Goal: Task Accomplishment & Management: Use online tool/utility

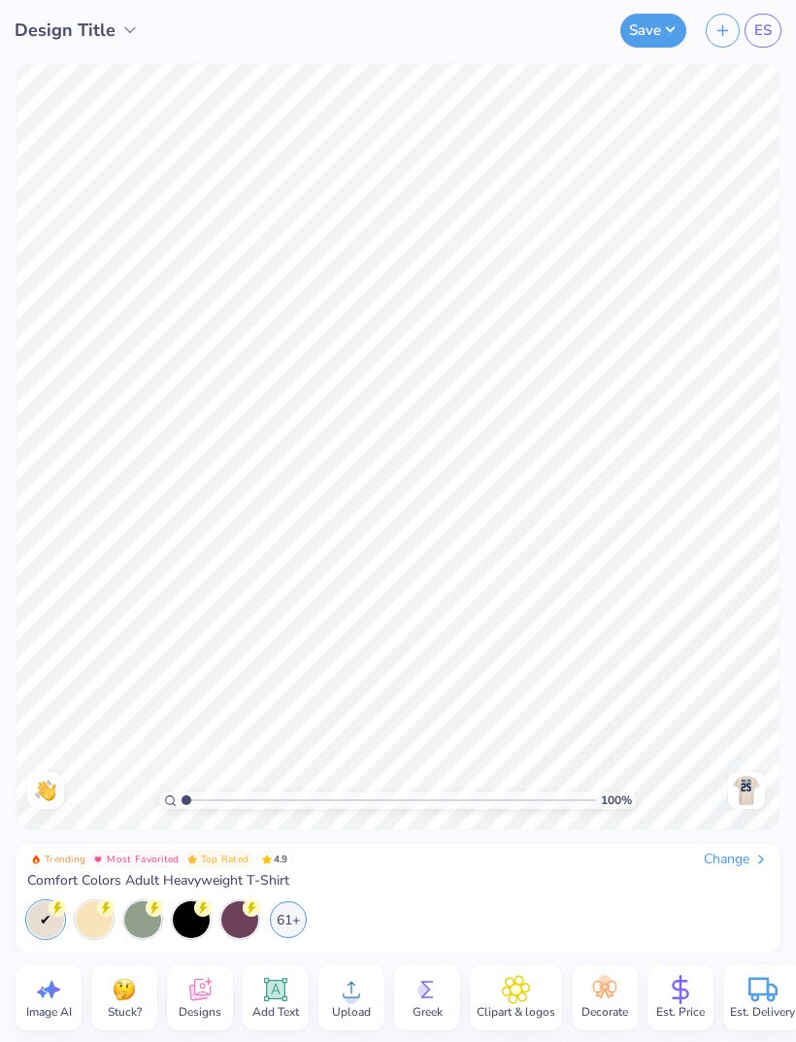
click at [206, 997] on icon at bounding box center [199, 993] width 18 height 16
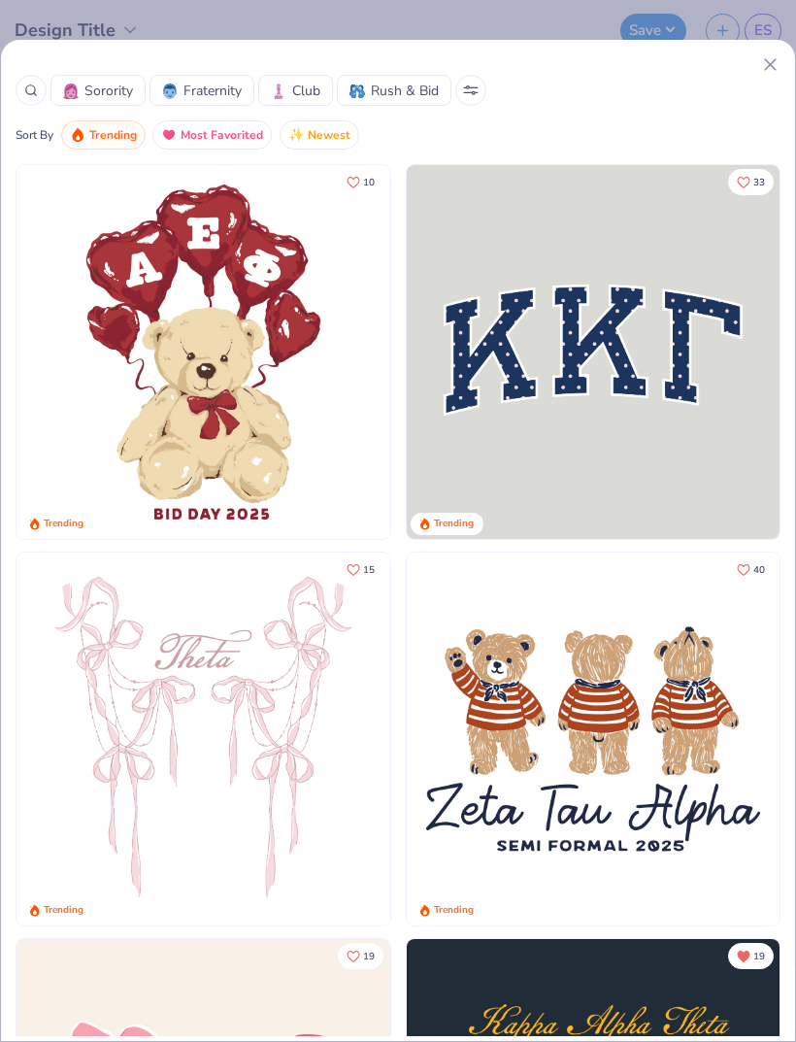
click at [766, 72] on icon at bounding box center [770, 64] width 20 height 20
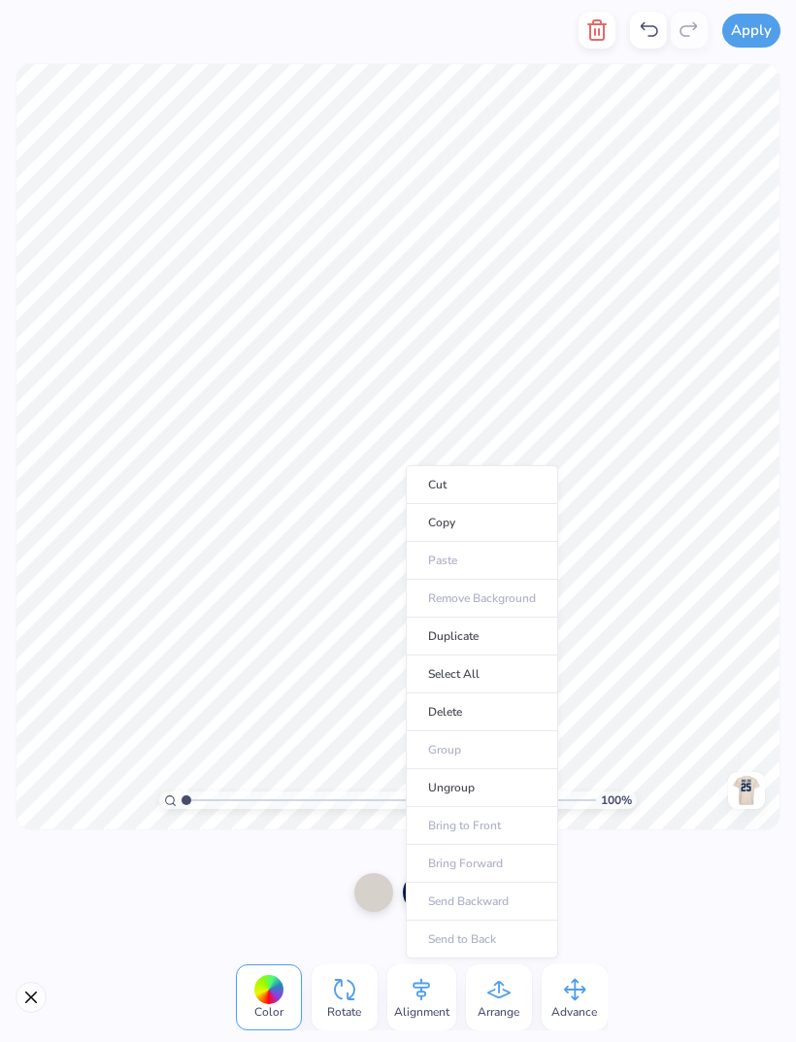
click at [601, 40] on icon "button" at bounding box center [597, 29] width 14 height 19
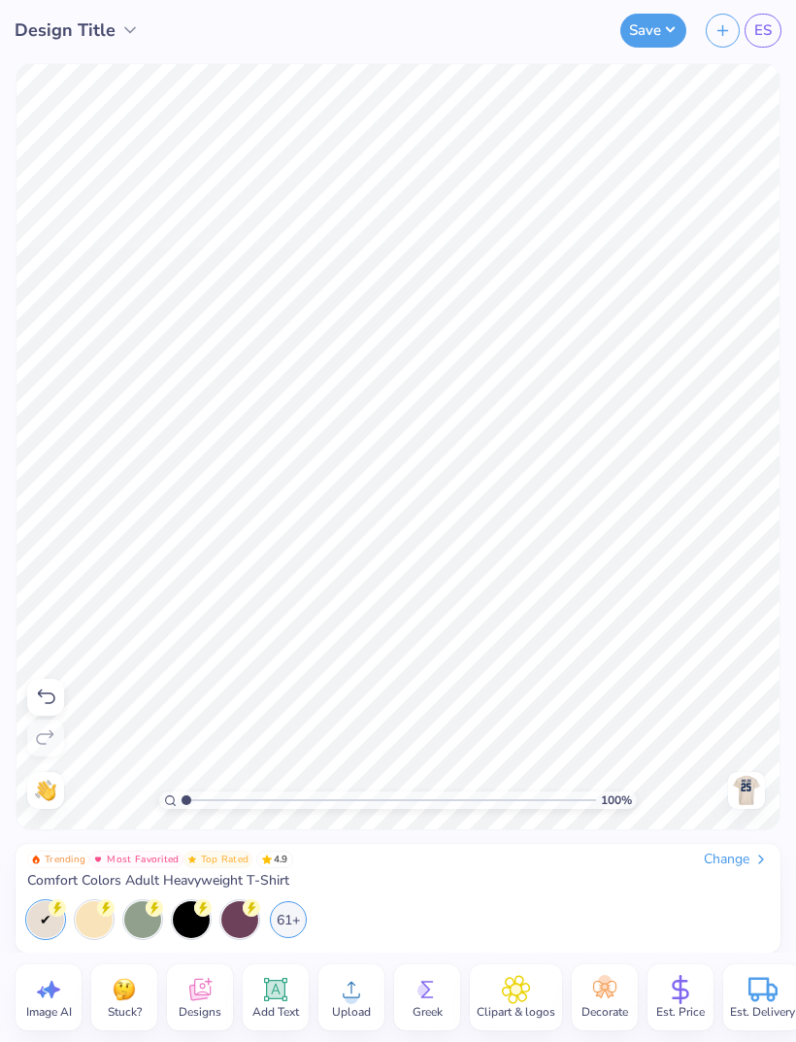
click at [743, 799] on img at bounding box center [746, 790] width 31 height 31
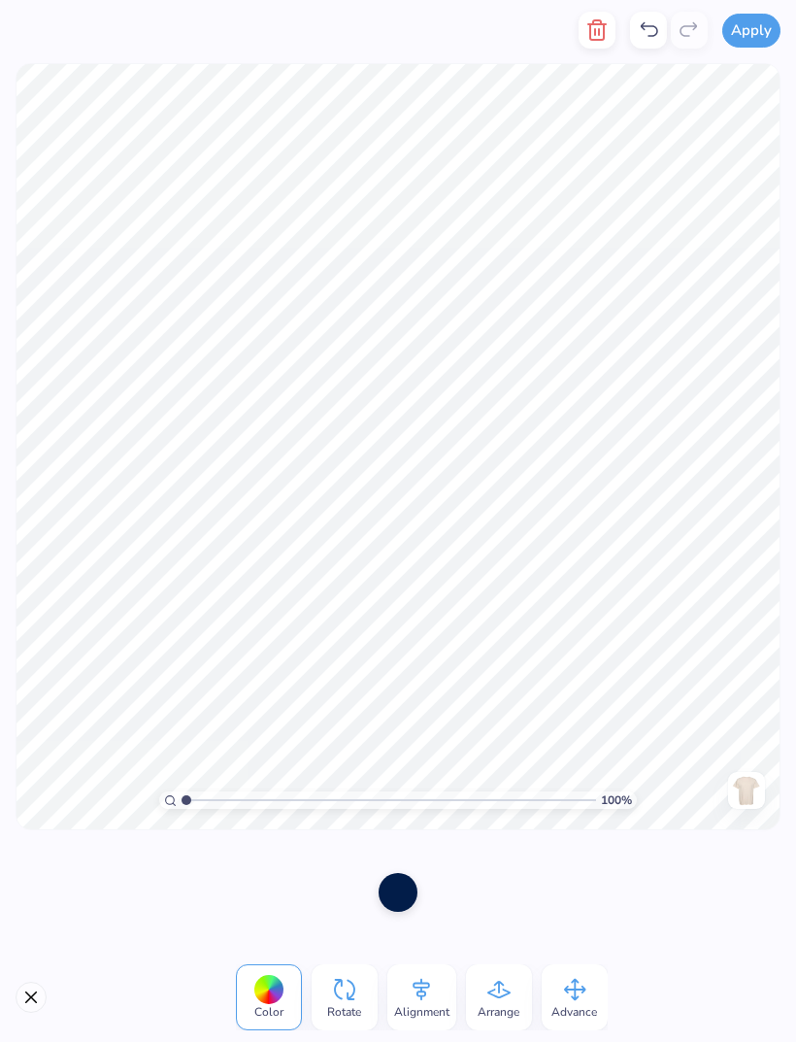
click at [587, 23] on icon "button" at bounding box center [597, 29] width 23 height 23
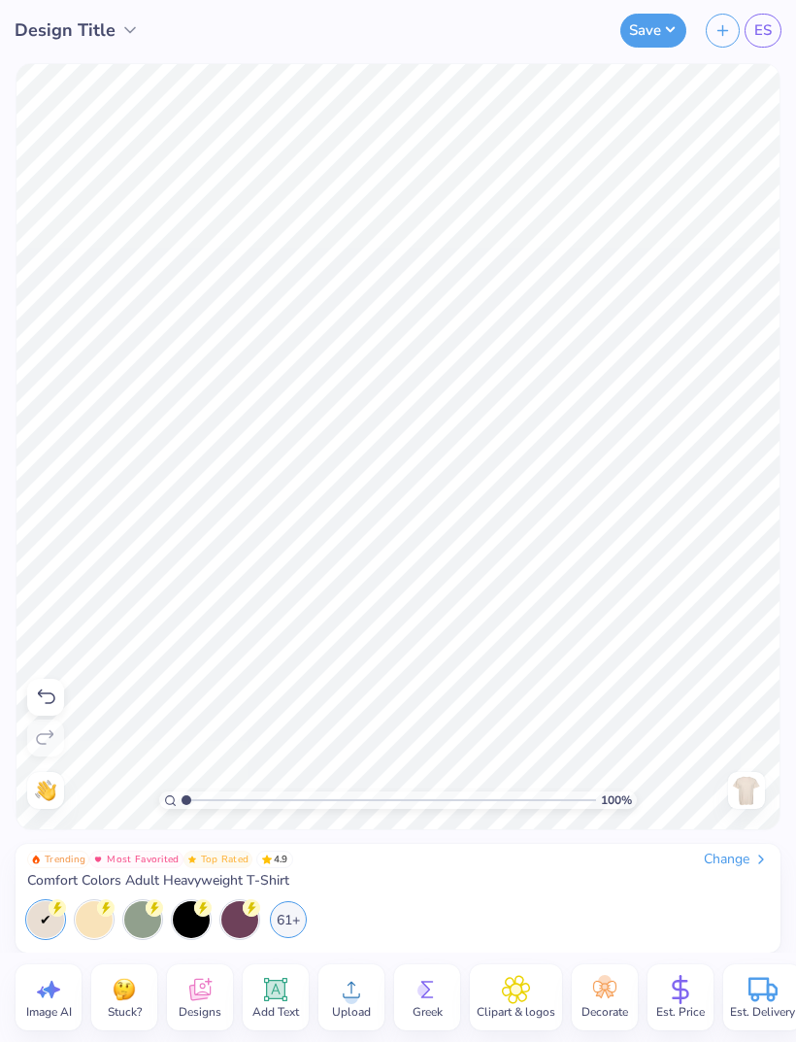
click at [209, 984] on icon at bounding box center [209, 982] width 8 height 8
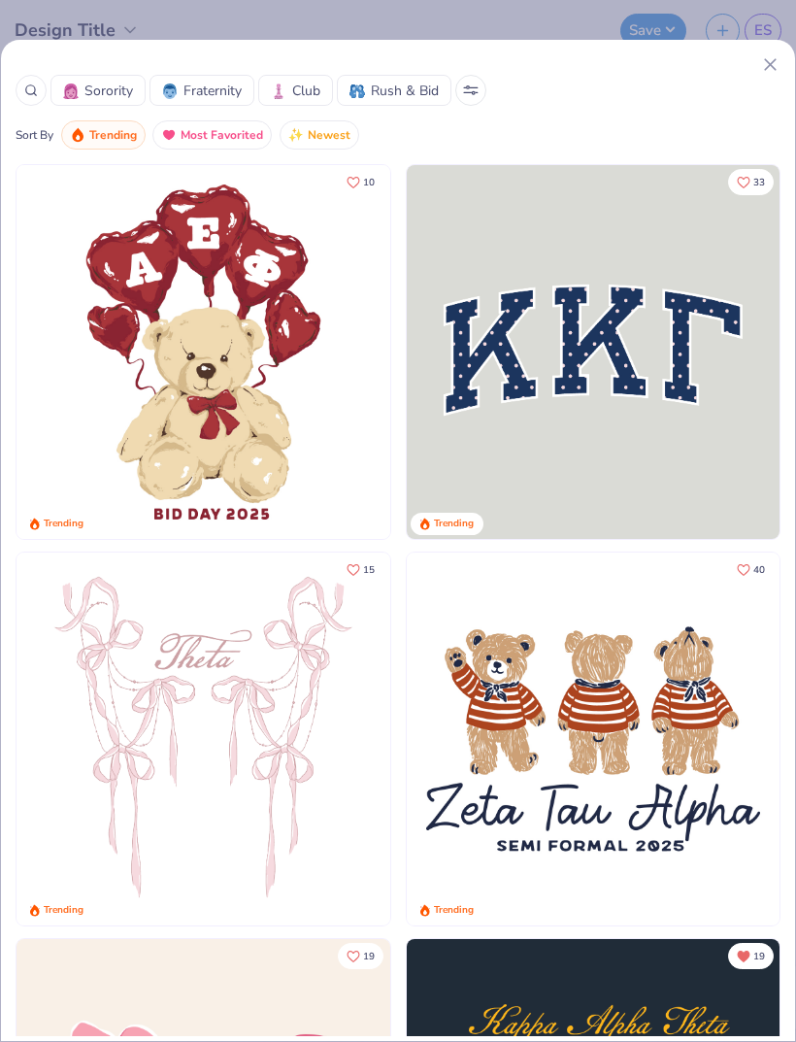
click at [23, 99] on div at bounding box center [31, 90] width 31 height 31
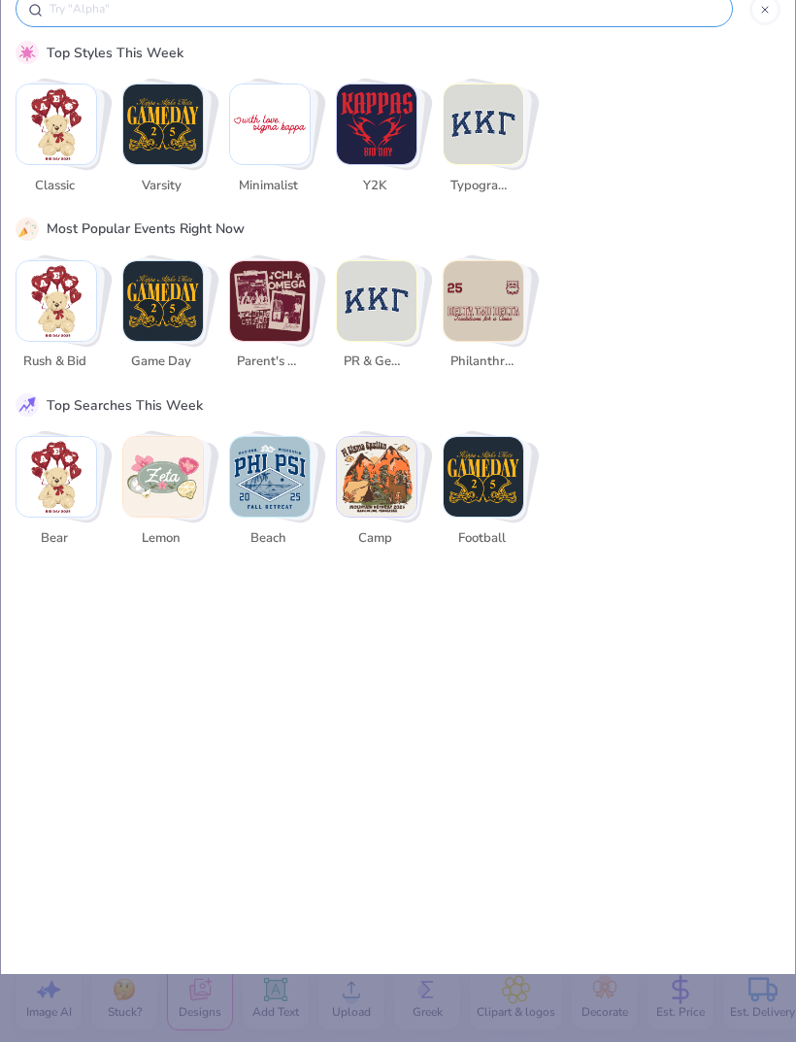
click at [171, 307] on img "Stack Card Button Game Day" at bounding box center [163, 301] width 80 height 80
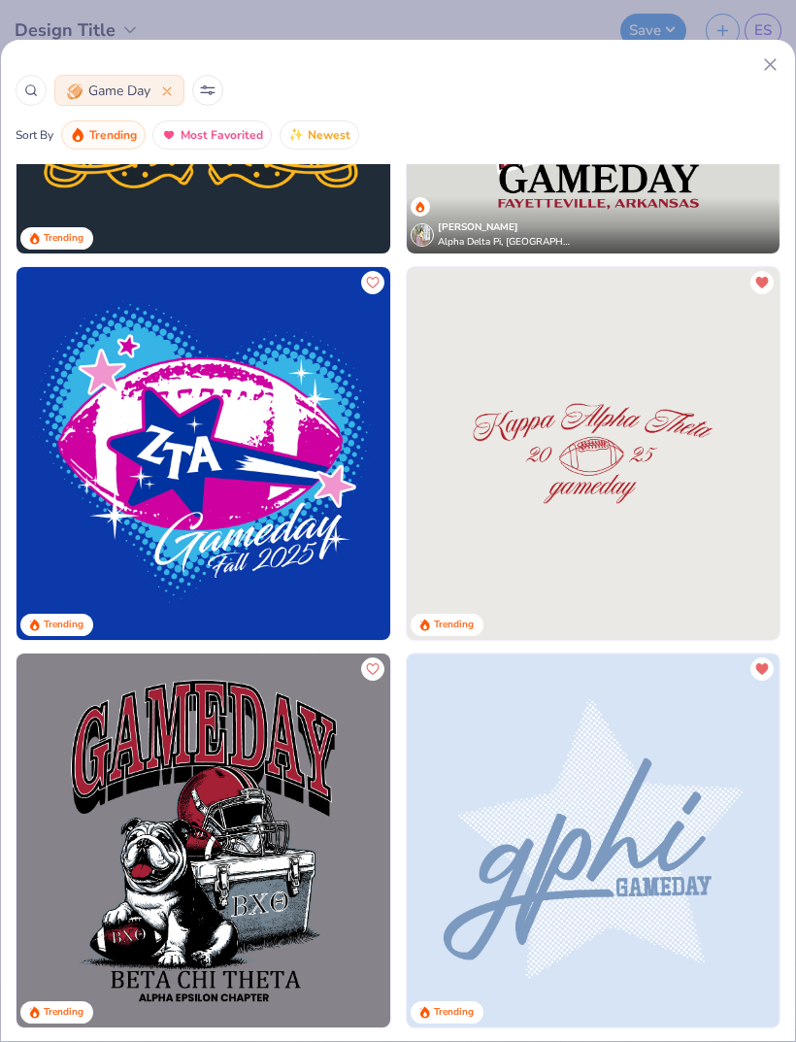
scroll to position [297, 0]
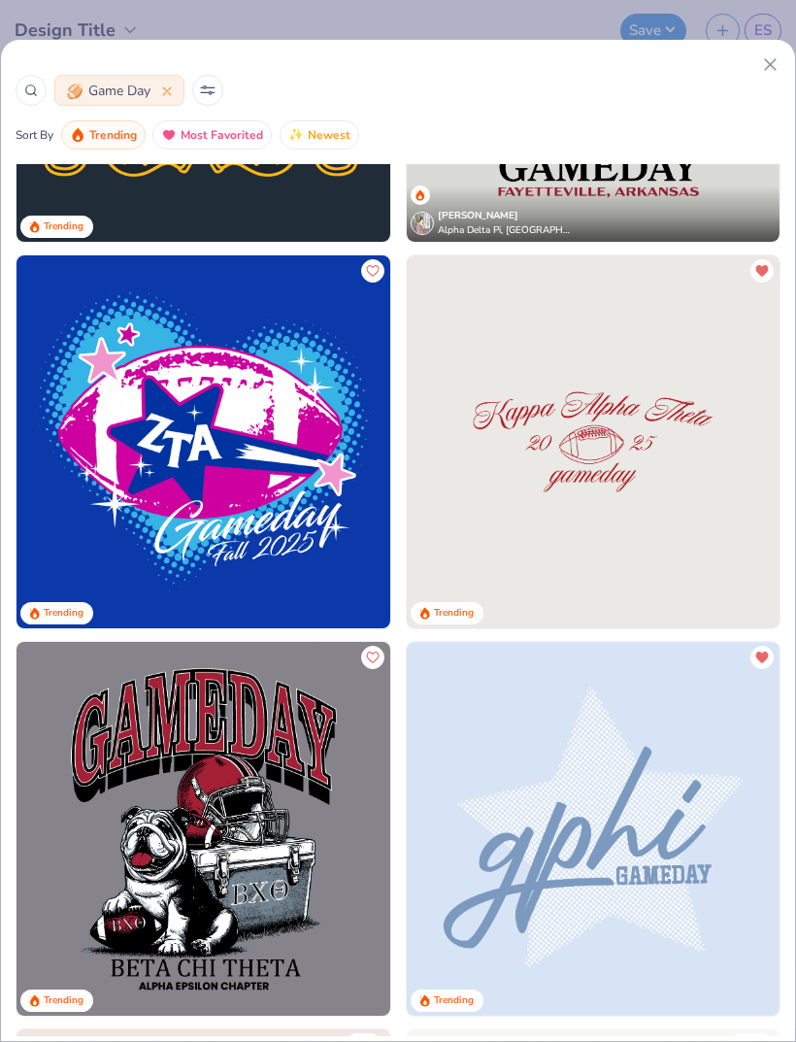
click at [569, 515] on img at bounding box center [594, 442] width 374 height 374
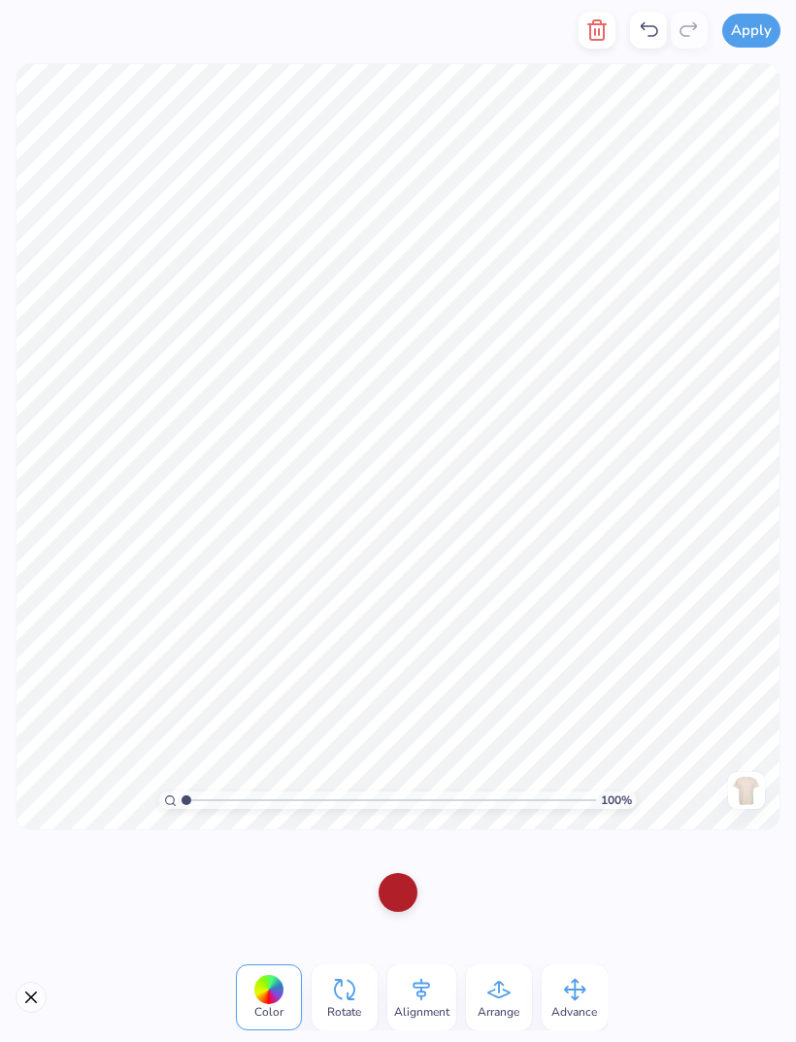
click at [400, 884] on div at bounding box center [398, 892] width 39 height 39
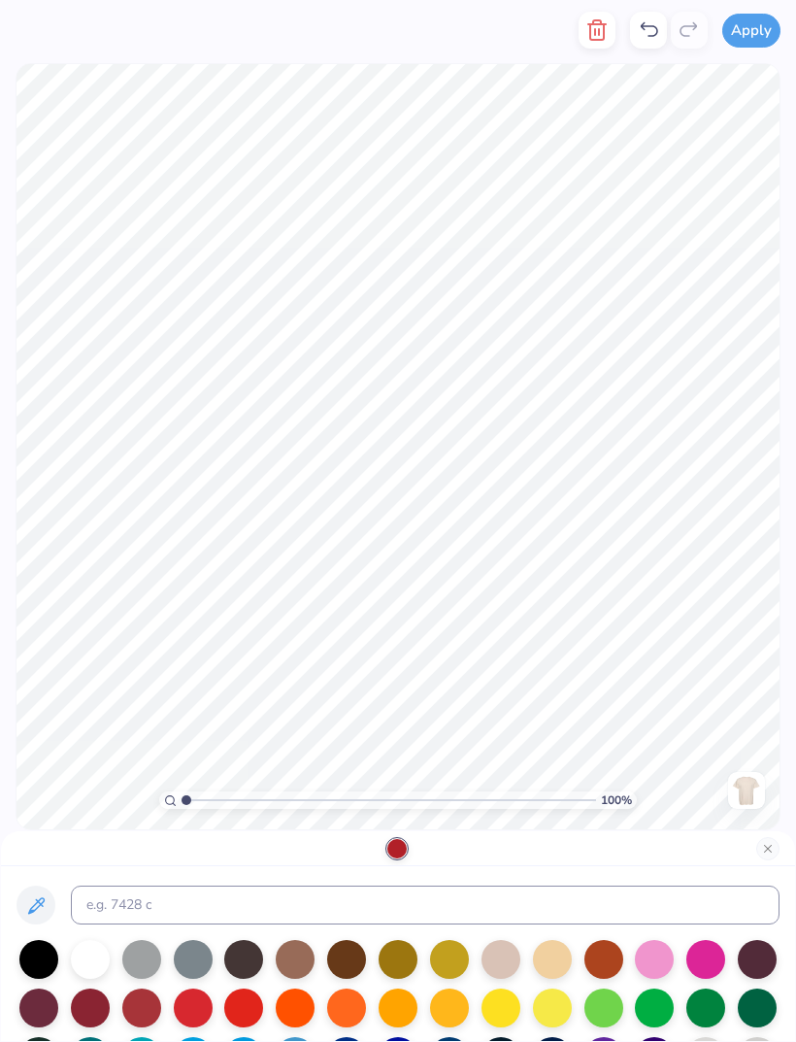
click at [349, 1009] on div at bounding box center [346, 1008] width 39 height 39
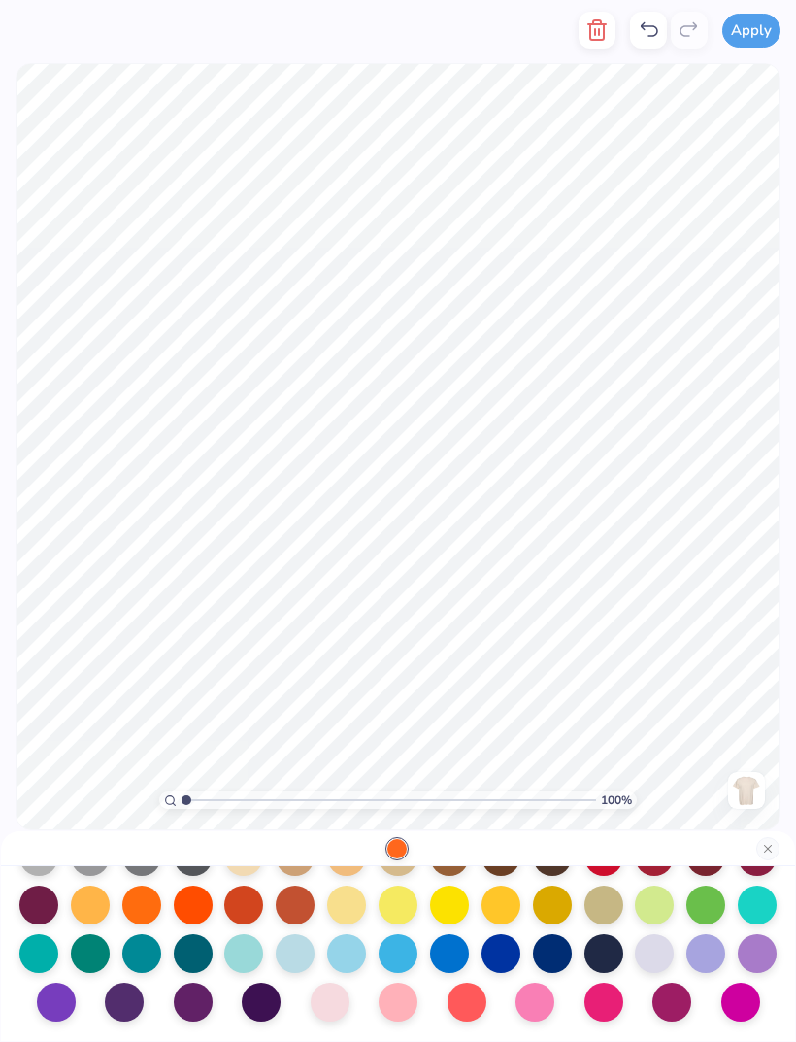
scroll to position [226, 0]
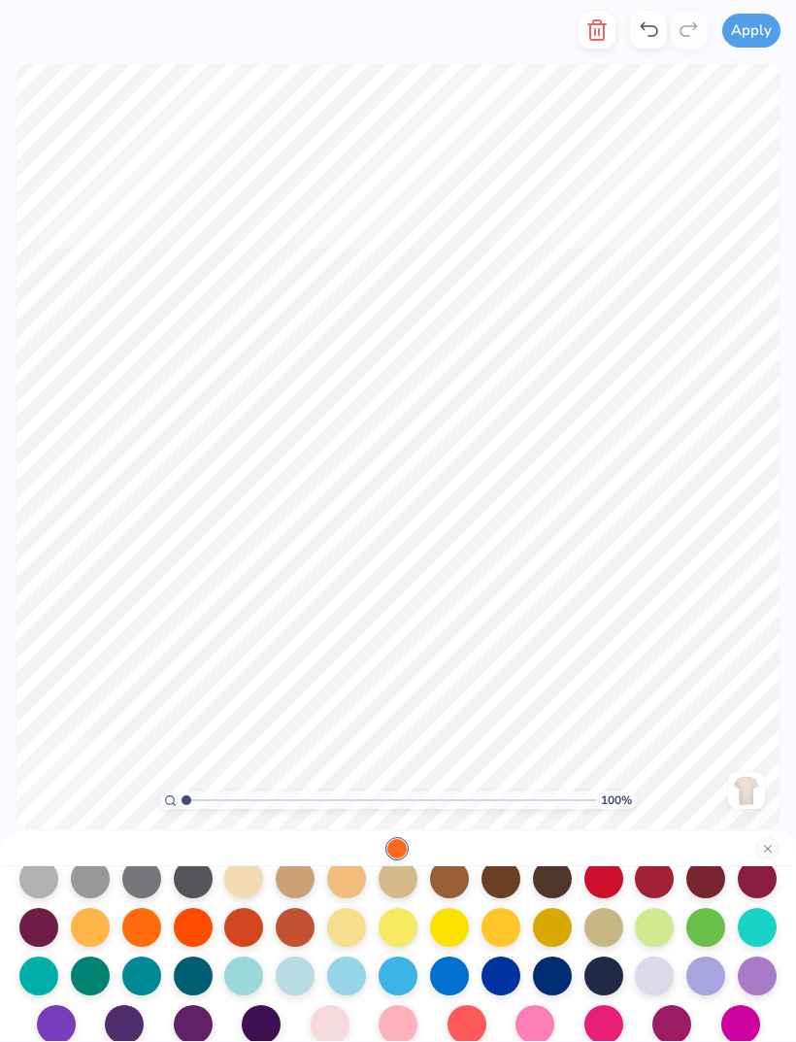
click at [140, 930] on div at bounding box center [141, 927] width 39 height 39
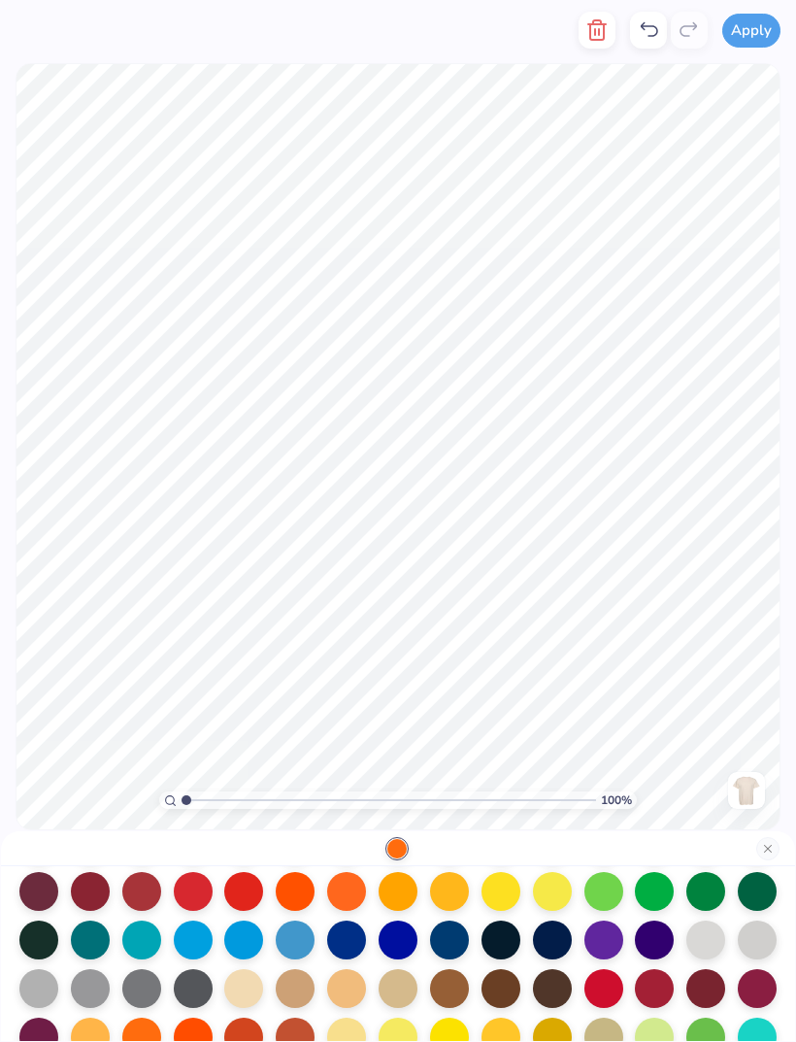
scroll to position [103, 0]
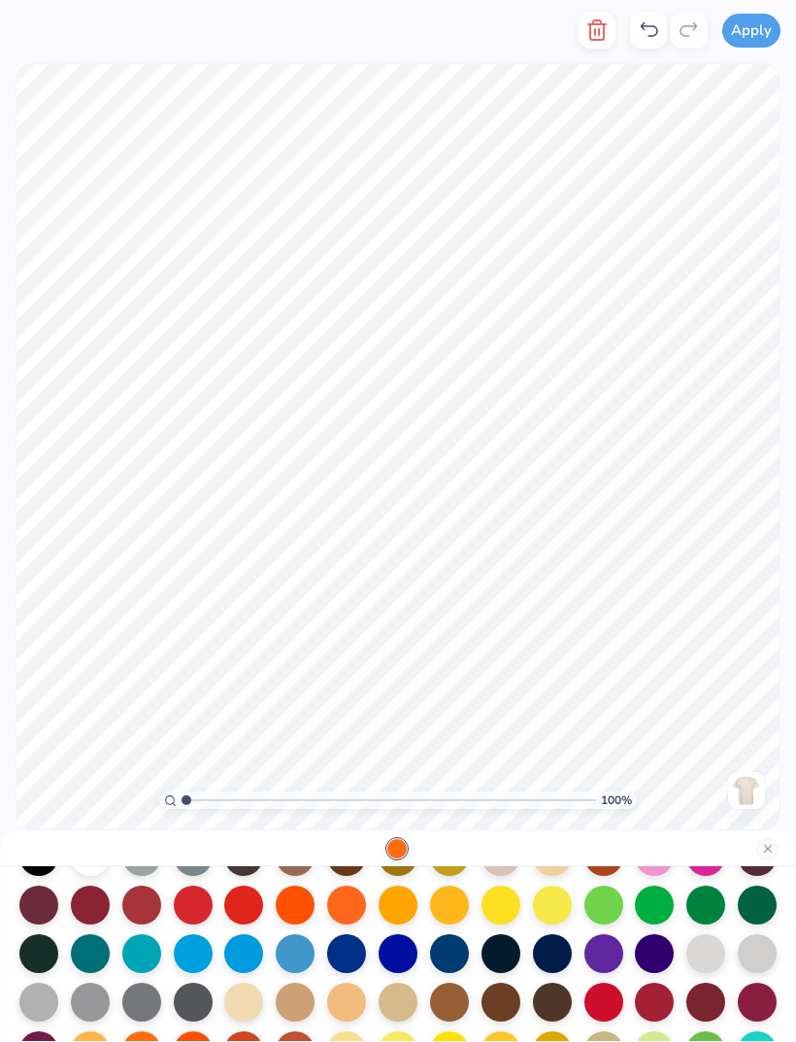
click at [396, 917] on div at bounding box center [398, 905] width 39 height 39
click at [402, 853] on div at bounding box center [396, 848] width 19 height 19
click at [414, 912] on div at bounding box center [398, 905] width 39 height 39
click at [651, 32] on icon at bounding box center [648, 29] width 23 height 23
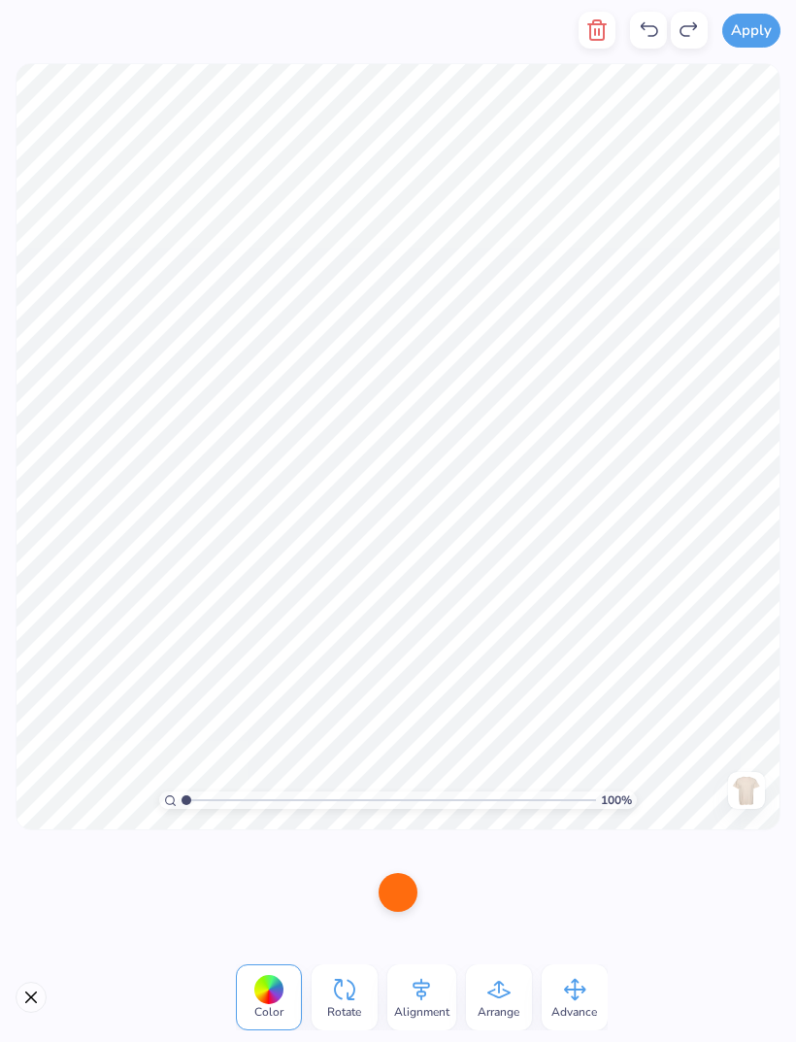
click at [648, 37] on icon at bounding box center [648, 29] width 23 height 23
click at [654, 34] on icon at bounding box center [648, 29] width 23 height 23
click at [652, 34] on icon at bounding box center [648, 29] width 23 height 23
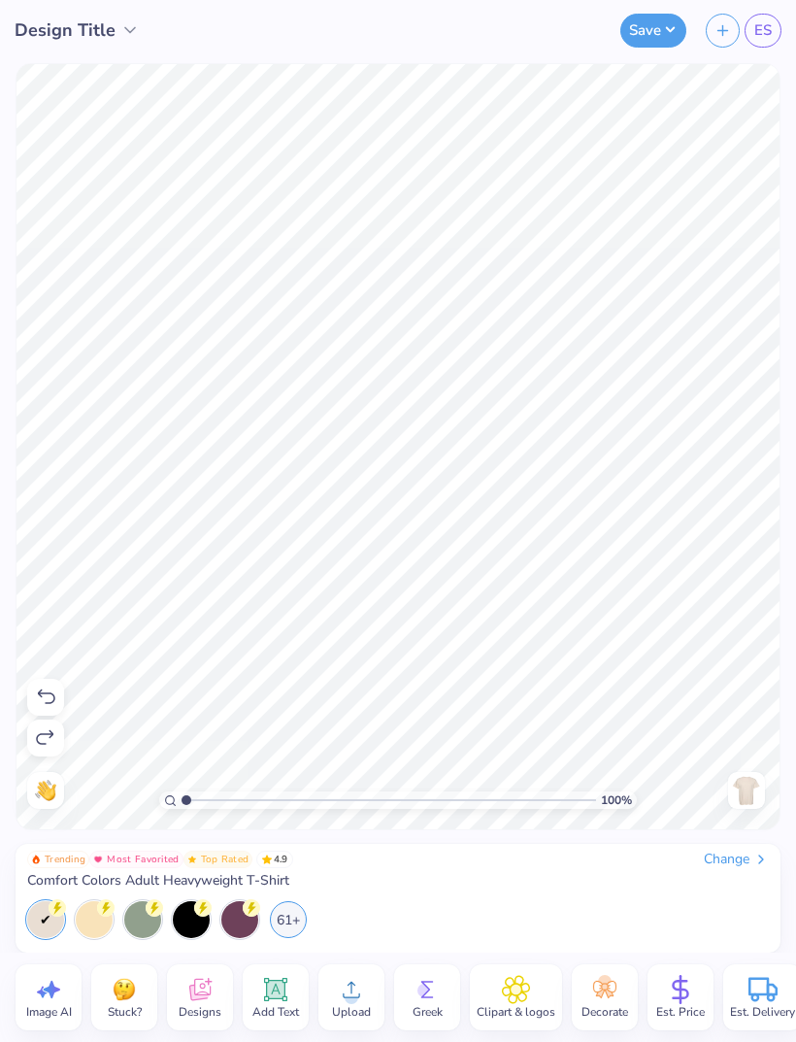
click at [48, 698] on icon at bounding box center [45, 697] width 23 height 23
click at [50, 700] on icon at bounding box center [45, 697] width 23 height 23
click at [747, 792] on img at bounding box center [746, 790] width 31 height 31
click at [49, 696] on icon at bounding box center [45, 697] width 23 height 23
click at [53, 699] on icon at bounding box center [45, 697] width 23 height 23
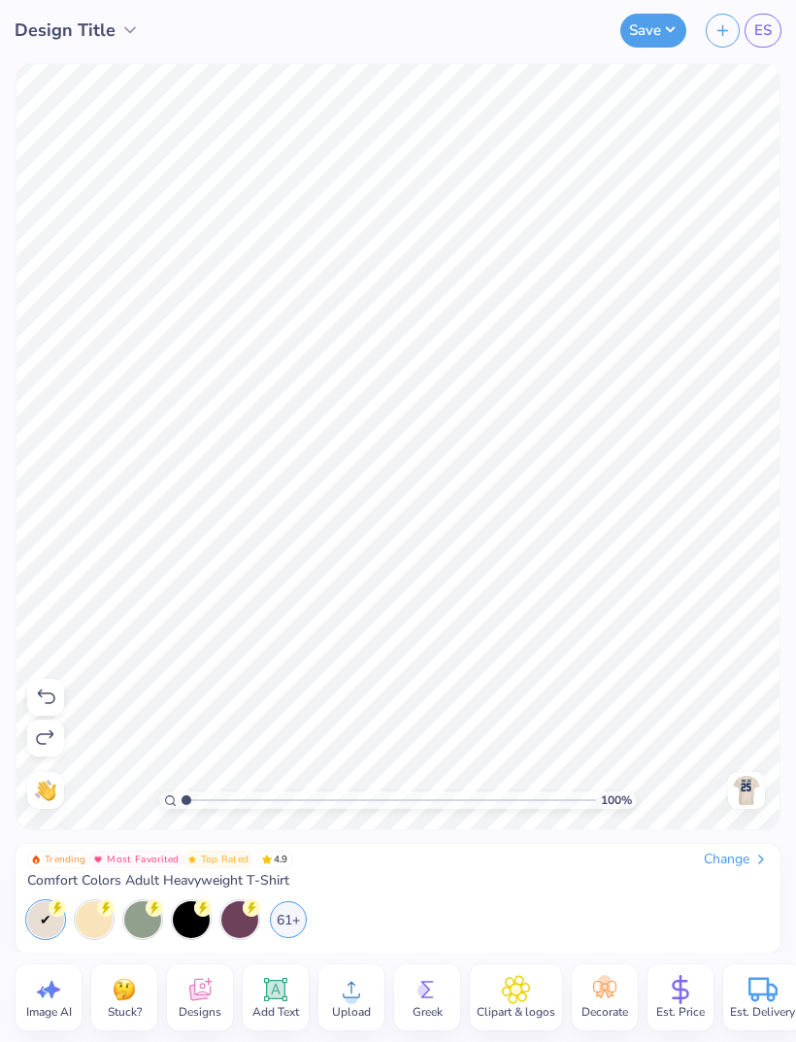
click at [751, 794] on img at bounding box center [746, 790] width 31 height 31
click at [39, 741] on icon at bounding box center [45, 737] width 23 height 23
click at [39, 740] on icon at bounding box center [45, 737] width 23 height 23
click at [48, 736] on icon at bounding box center [45, 737] width 23 height 23
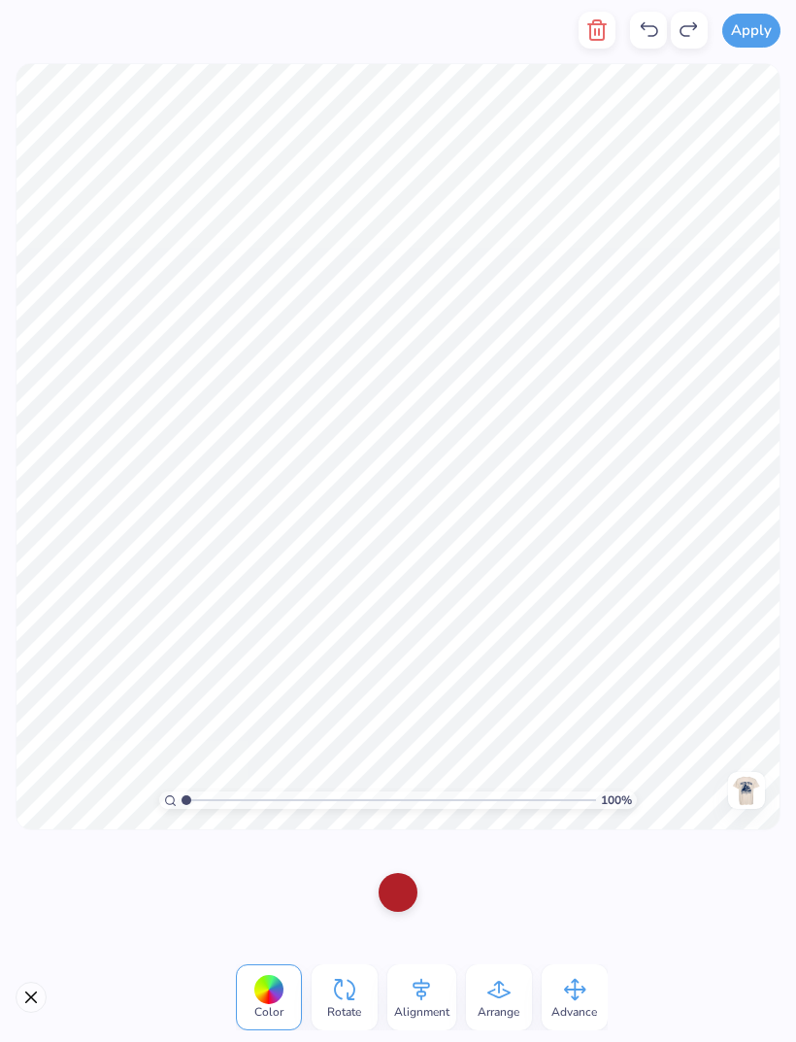
click at [394, 898] on div at bounding box center [398, 892] width 39 height 39
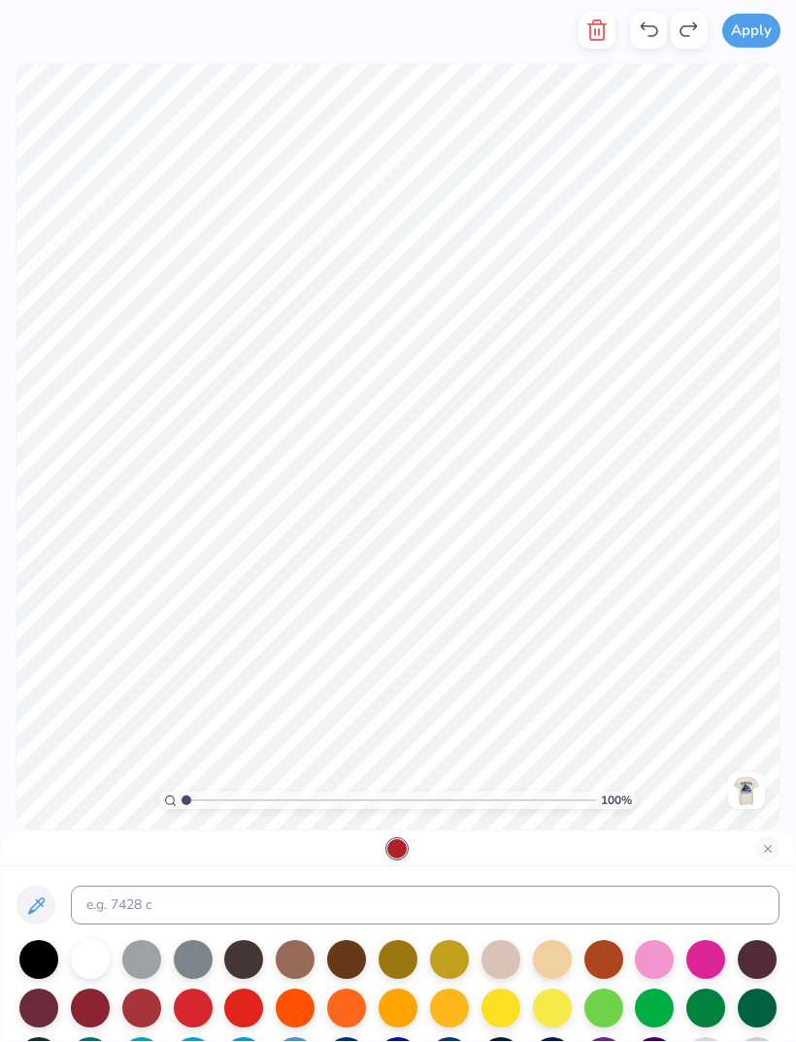
click at [403, 1013] on div at bounding box center [398, 1008] width 39 height 39
click at [403, 1005] on div at bounding box center [398, 1008] width 39 height 39
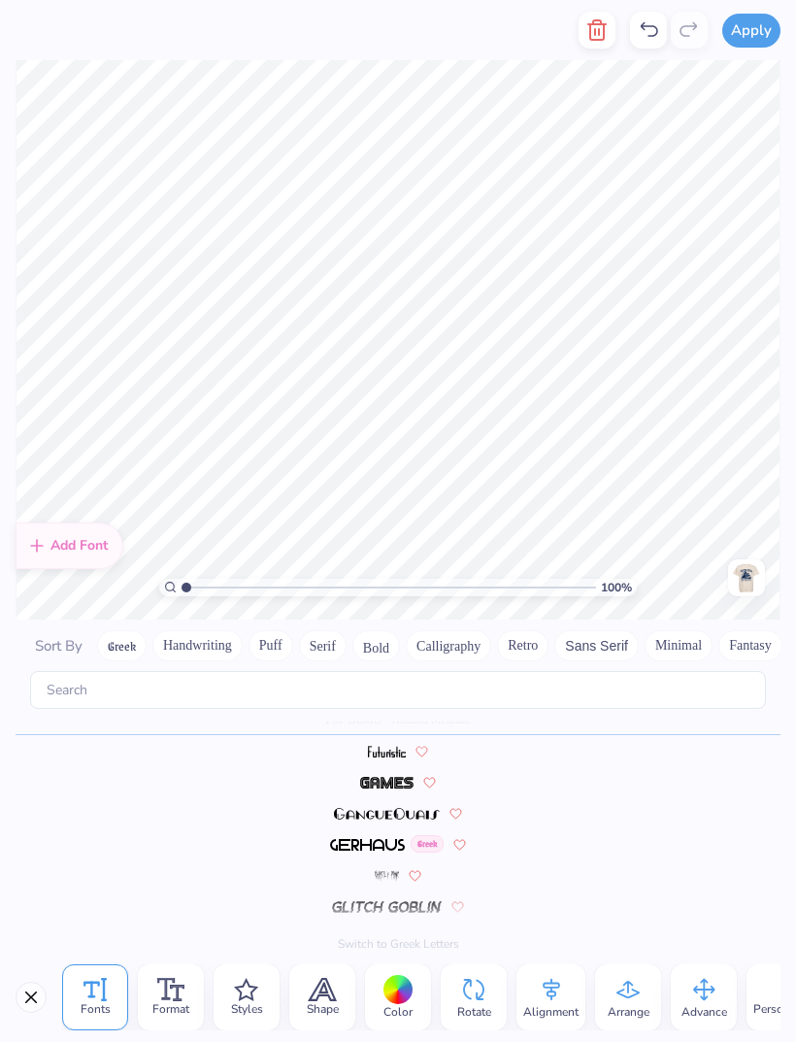
scroll to position [0, 5]
type textarea "Sigma Kappa"
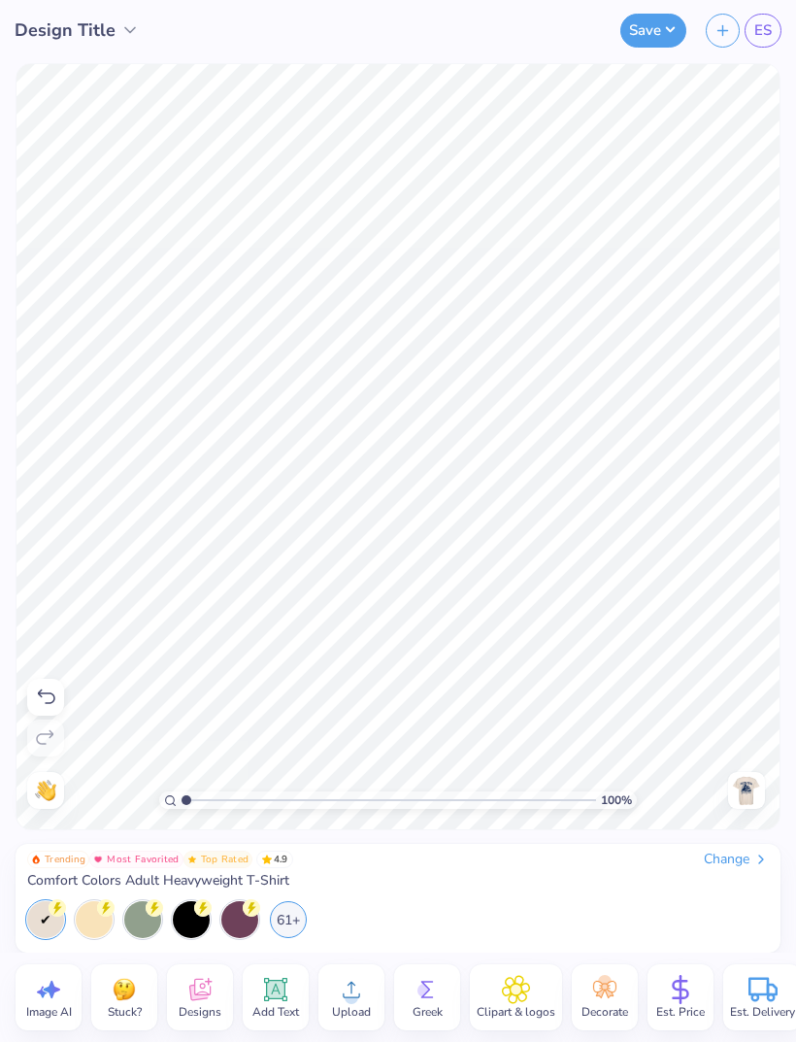
click at [291, 926] on div "61+" at bounding box center [288, 919] width 37 height 37
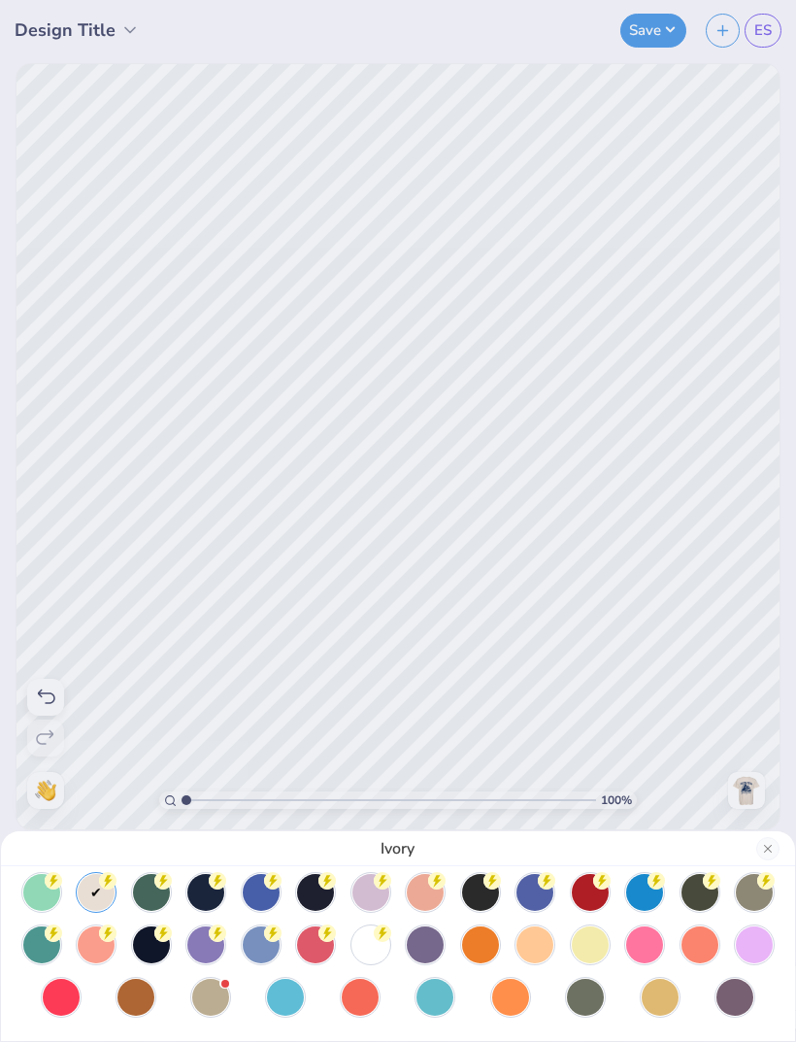
scroll to position [117, 0]
click at [377, 944] on div at bounding box center [371, 944] width 37 height 37
click at [377, 948] on div at bounding box center [371, 944] width 37 height 37
click at [672, 709] on div "White" at bounding box center [398, 521] width 796 height 1042
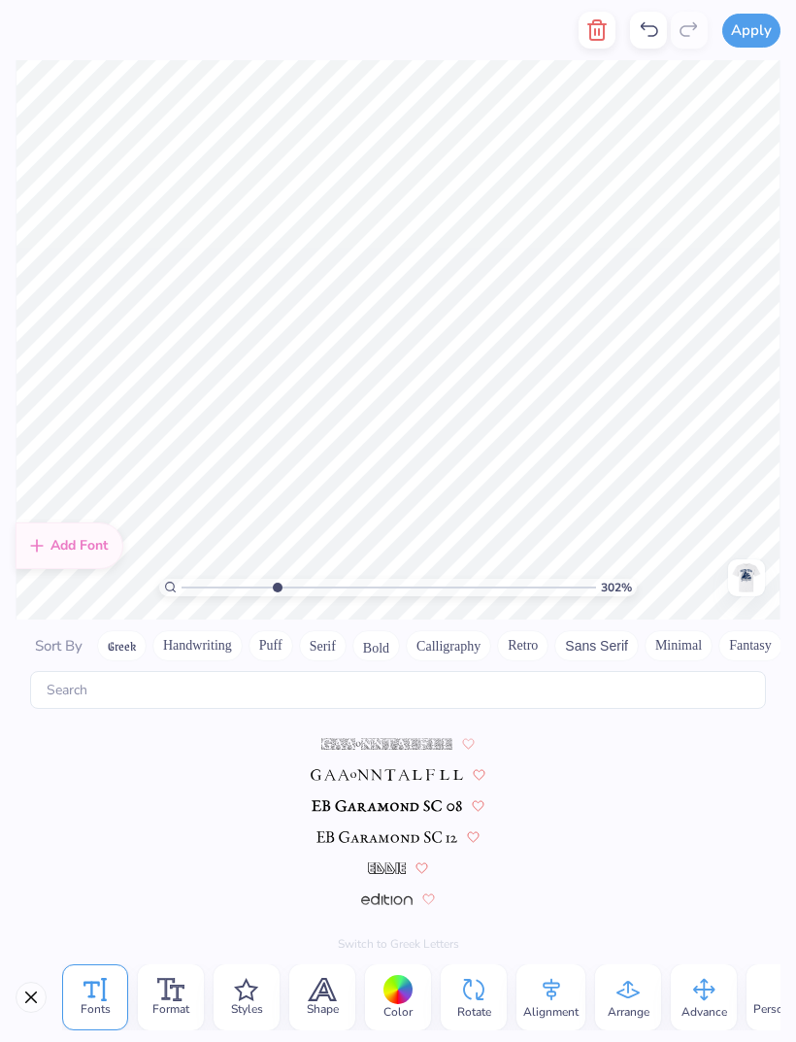
scroll to position [3962, 0]
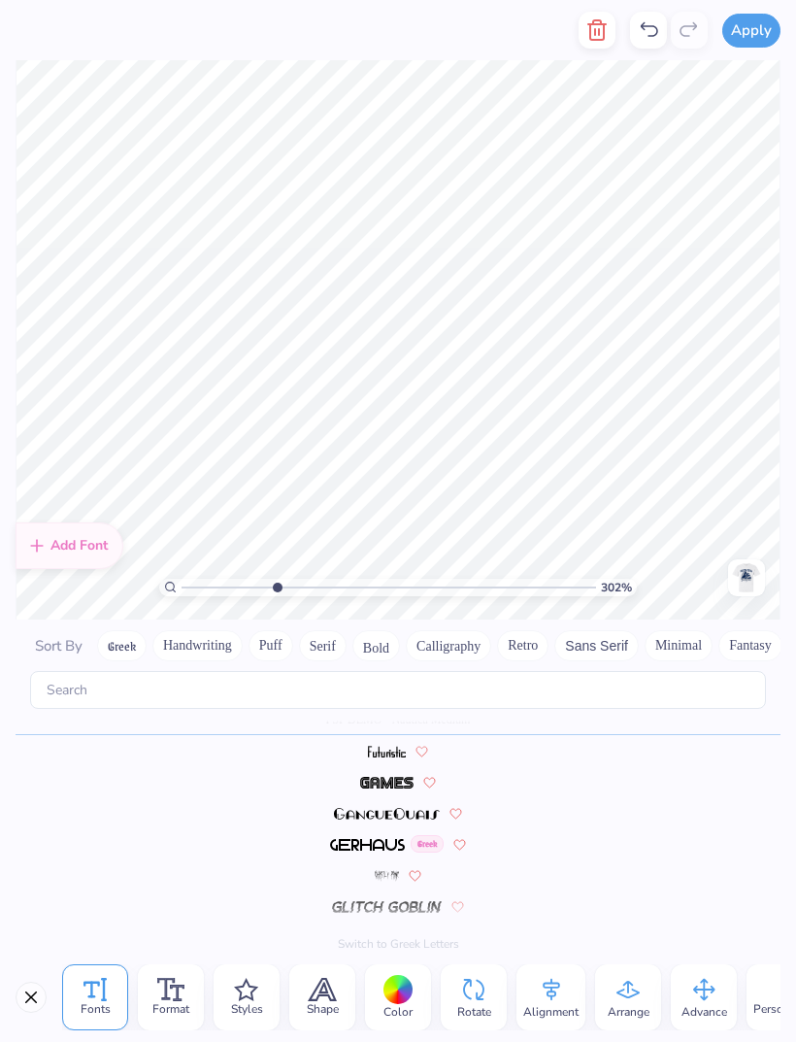
click at [28, 1002] on button "Close" at bounding box center [31, 997] width 31 height 31
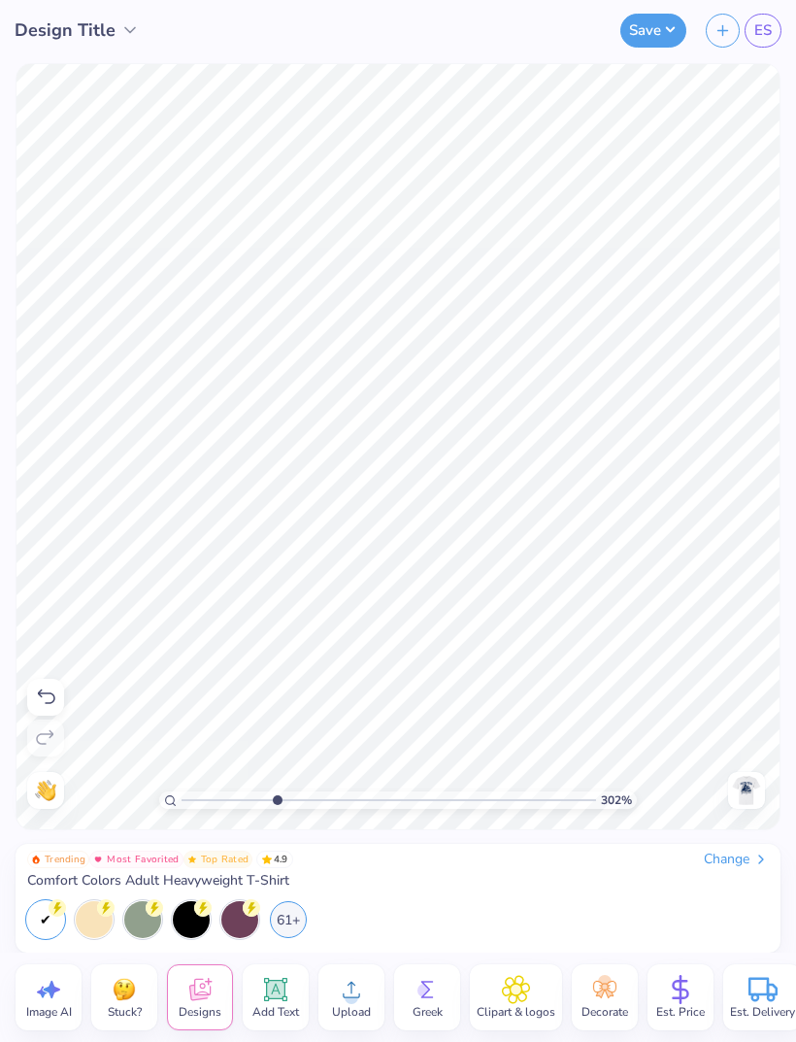
click at [48, 691] on icon at bounding box center [45, 697] width 23 height 23
click at [51, 693] on icon at bounding box center [46, 697] width 17 height 15
click at [56, 749] on icon at bounding box center [45, 737] width 23 height 23
type input "1.24"
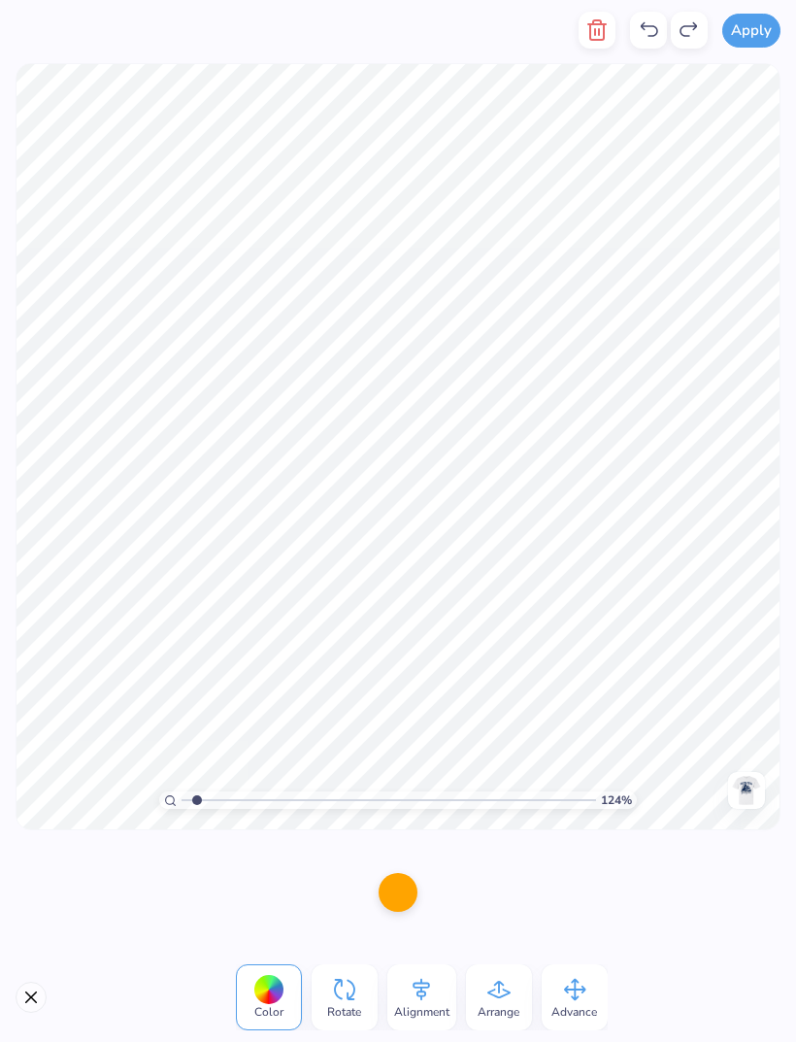
click at [603, 22] on icon "button" at bounding box center [597, 29] width 14 height 19
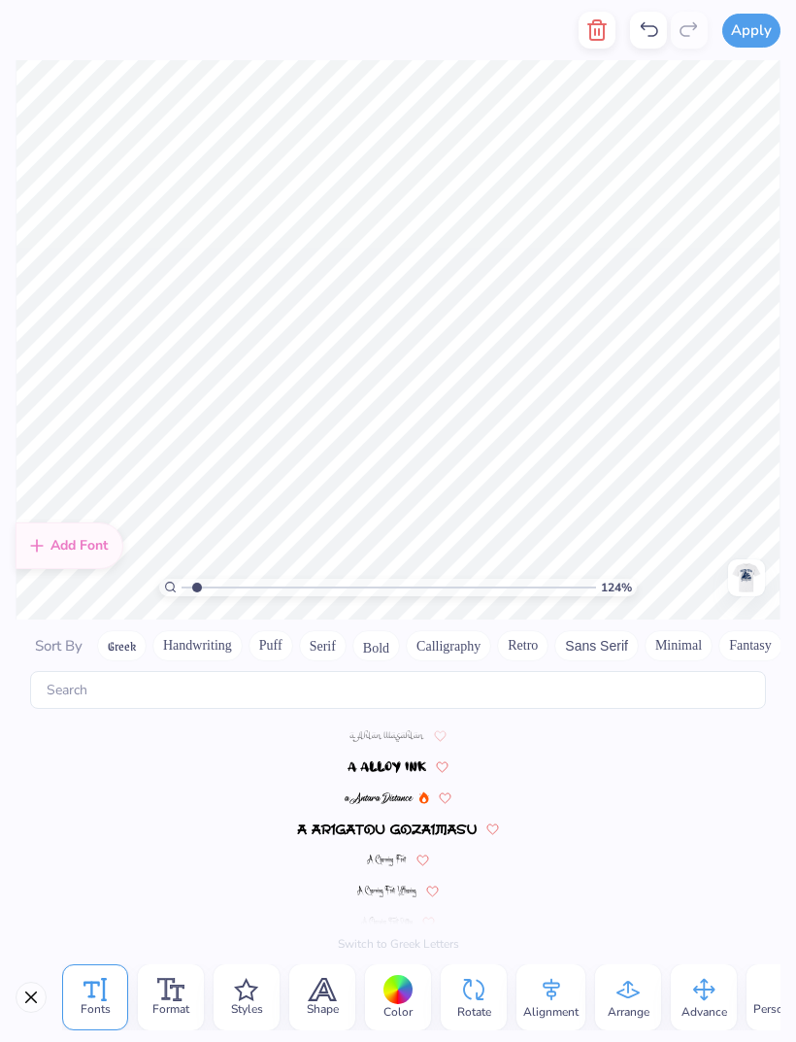
click at [595, 34] on icon "button" at bounding box center [597, 29] width 23 height 23
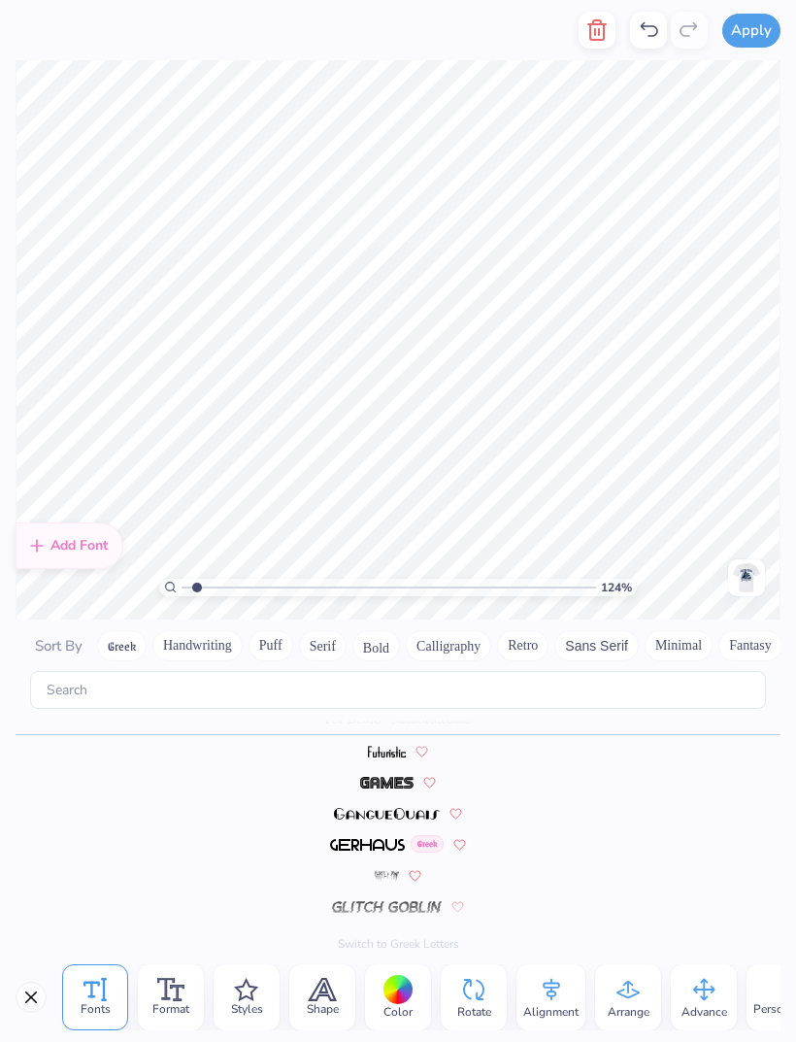
click at [603, 28] on icon "button" at bounding box center [597, 29] width 23 height 23
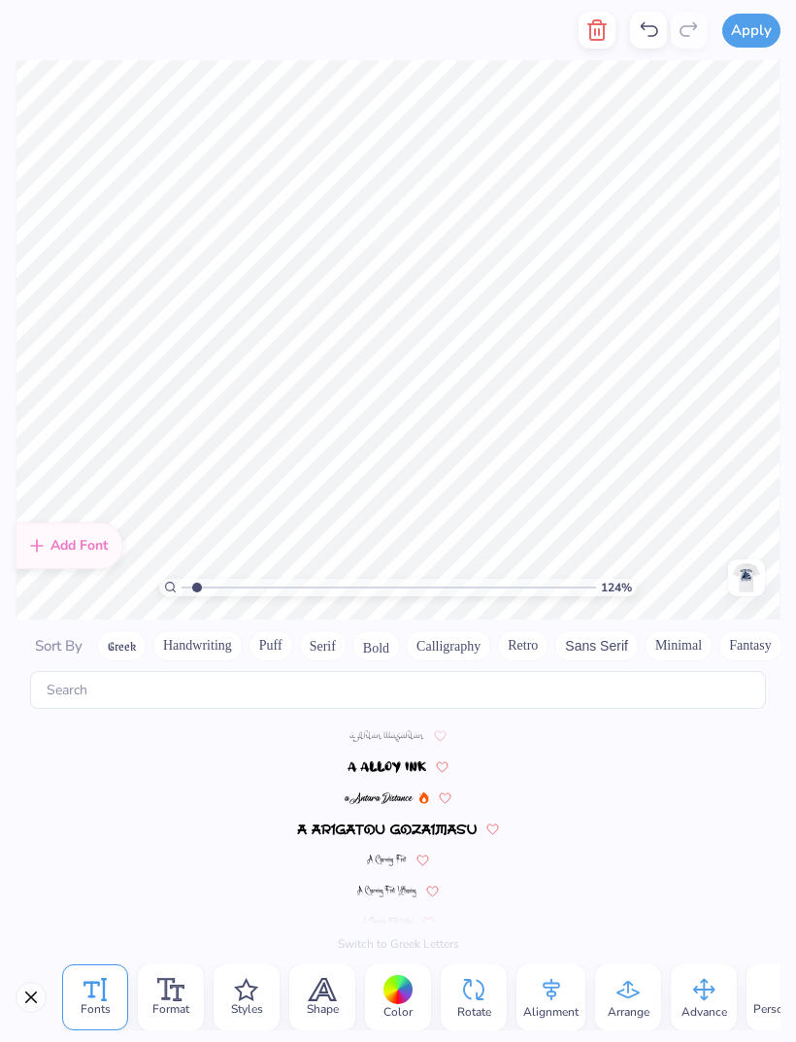
click at [631, 44] on div at bounding box center [669, 30] width 78 height 37
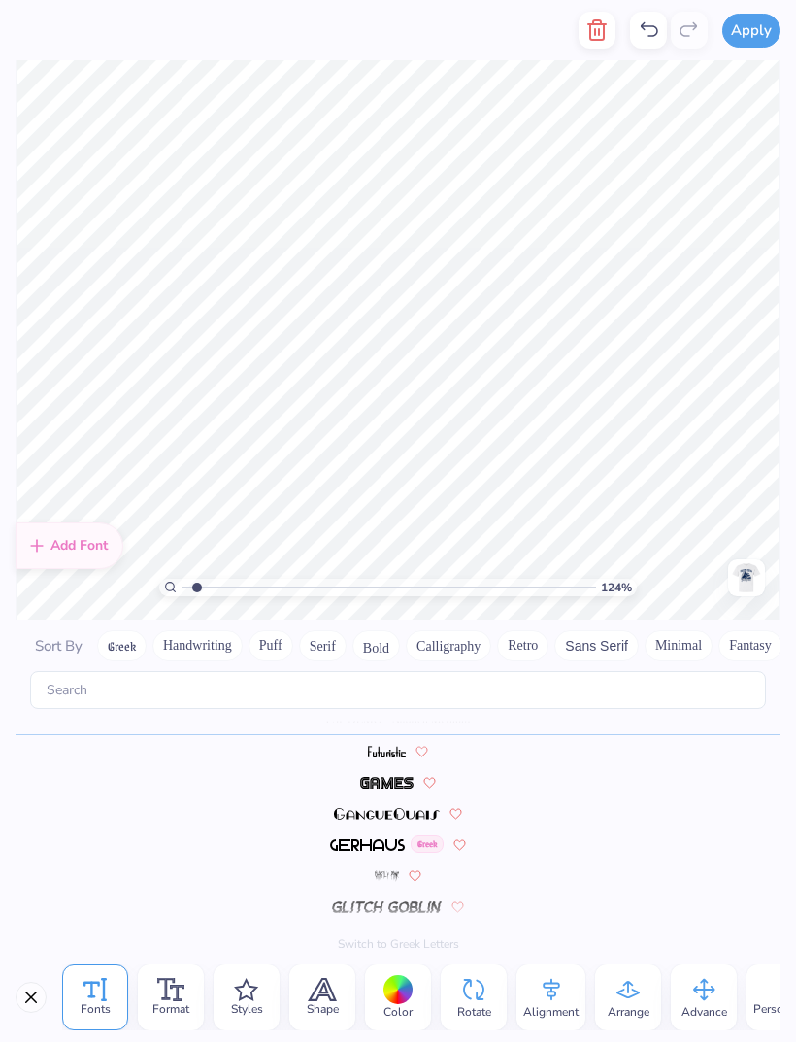
click at [594, 40] on icon "button" at bounding box center [597, 29] width 14 height 19
click at [583, 40] on button "button" at bounding box center [597, 30] width 37 height 37
click at [608, 27] on icon "button" at bounding box center [597, 29] width 23 height 23
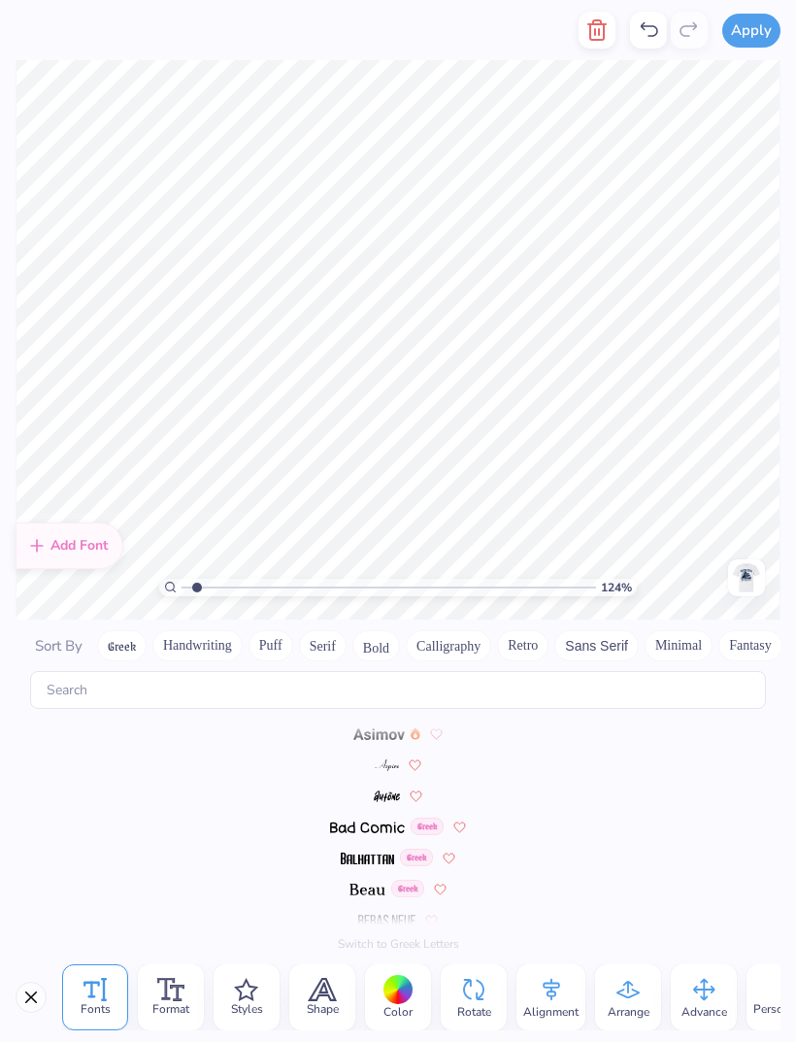
click at [594, 33] on icon "button" at bounding box center [597, 29] width 23 height 23
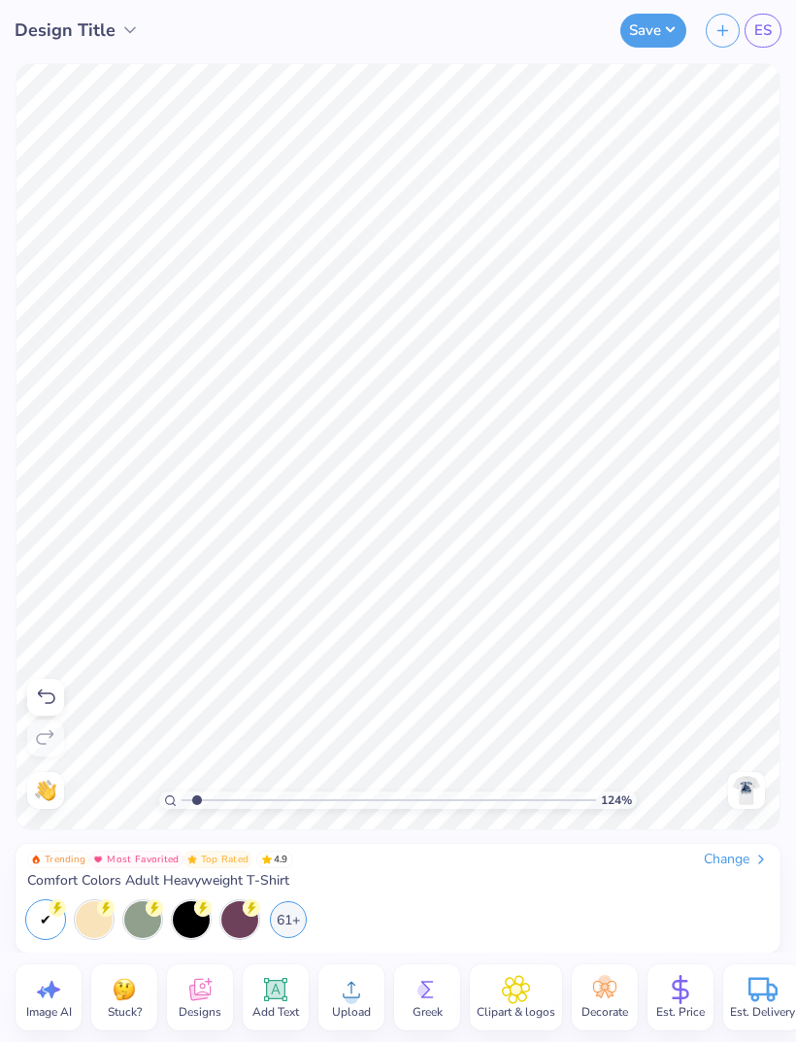
click at [217, 1004] on span "Designs" at bounding box center [200, 1012] width 43 height 16
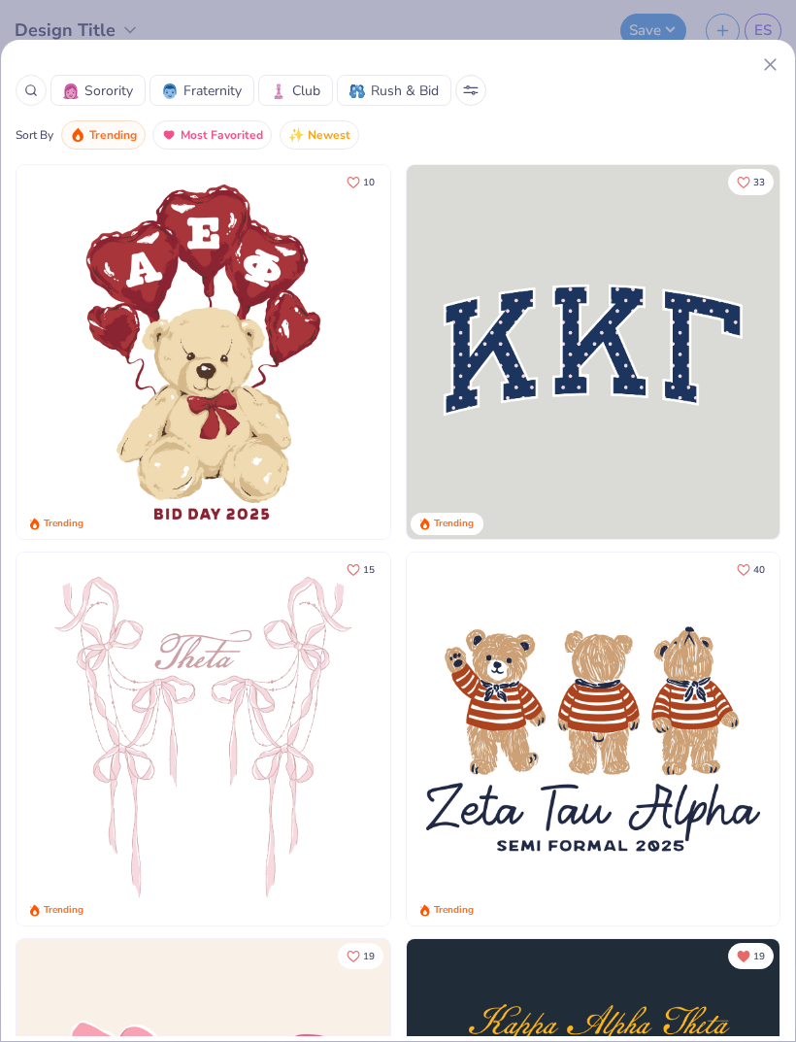
click at [25, 89] on icon at bounding box center [31, 91] width 14 height 14
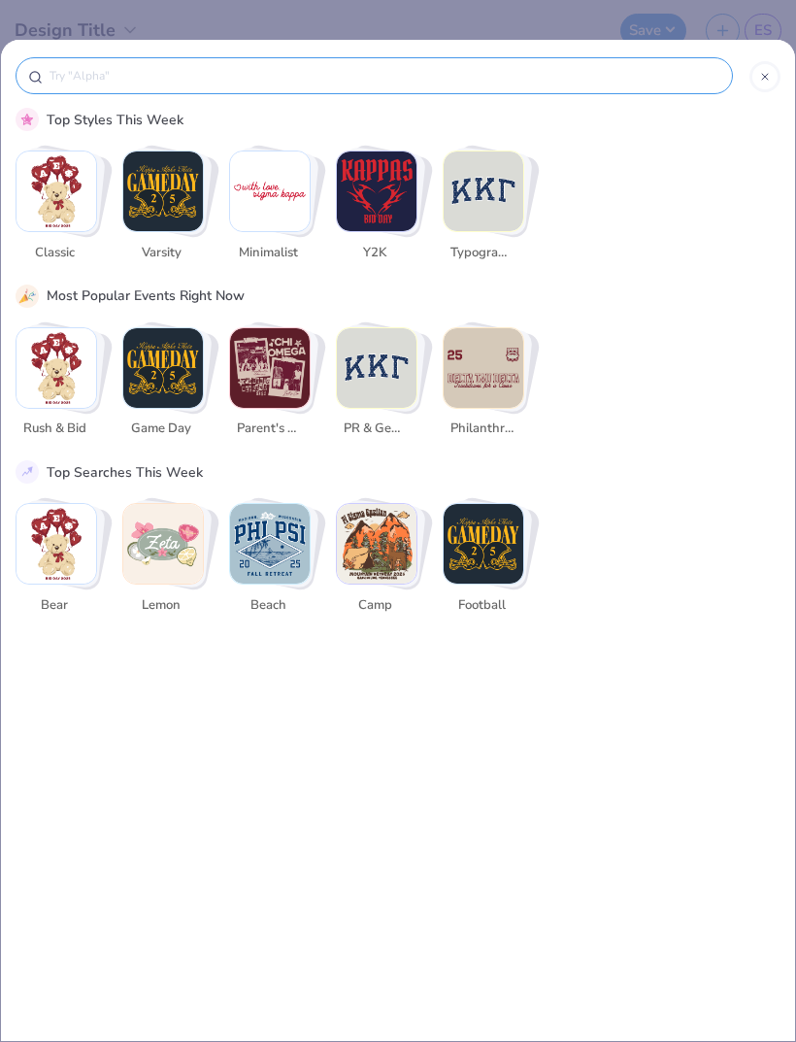
scroll to position [0, 0]
click at [170, 396] on img "Stack Card Button Game Day" at bounding box center [163, 368] width 80 height 80
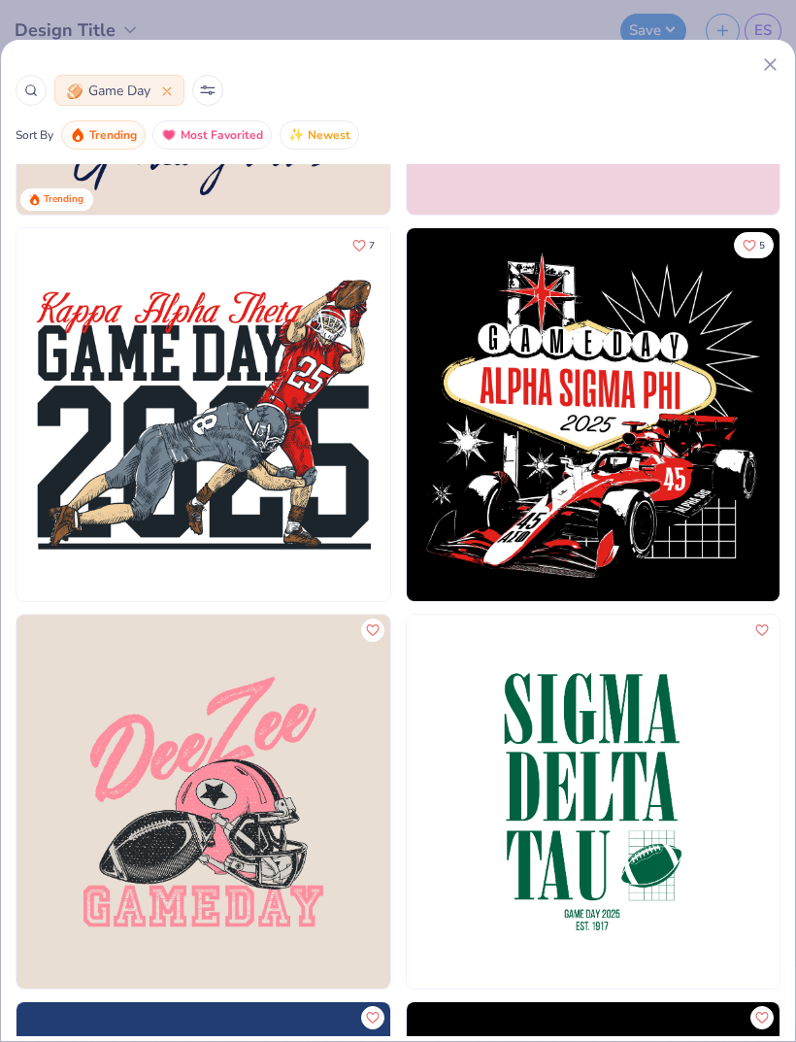
scroll to position [1873, 0]
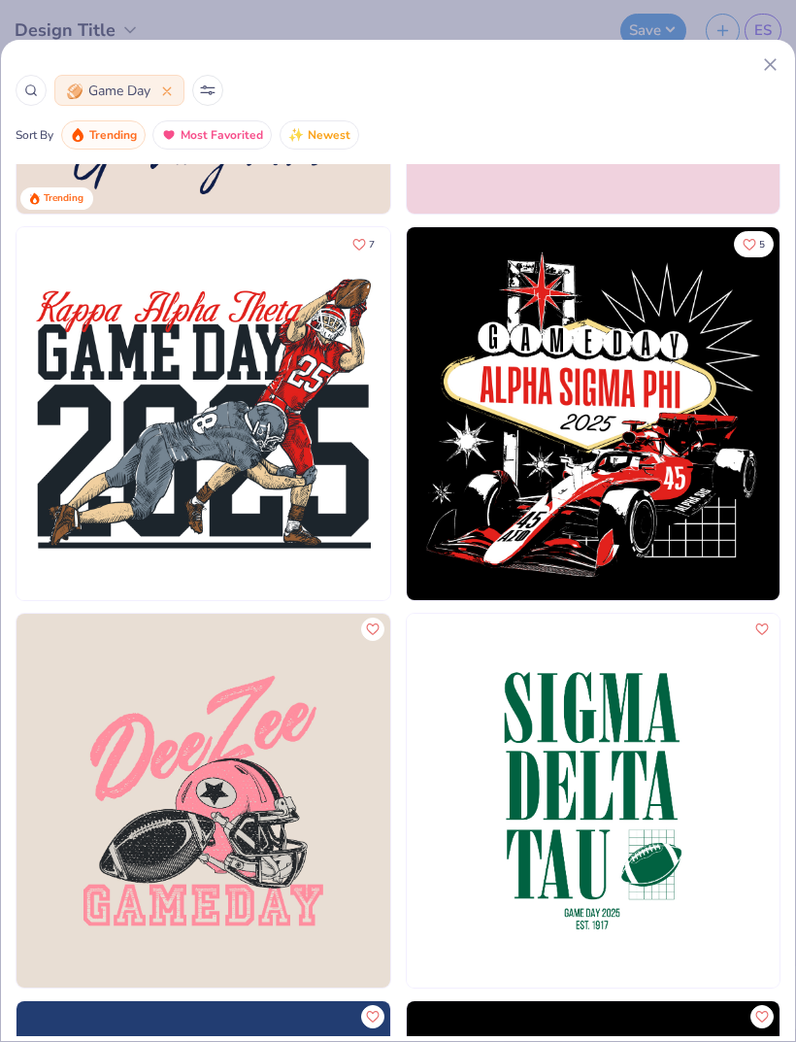
click at [36, 84] on icon at bounding box center [31, 91] width 14 height 14
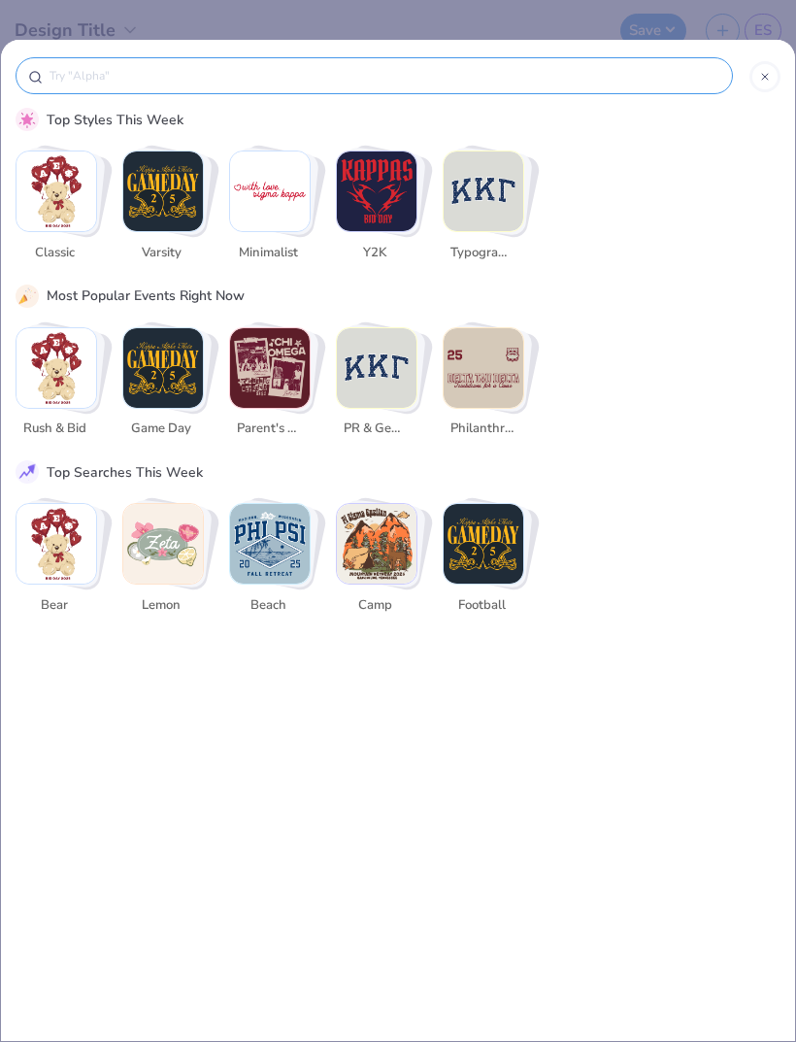
scroll to position [0, 0]
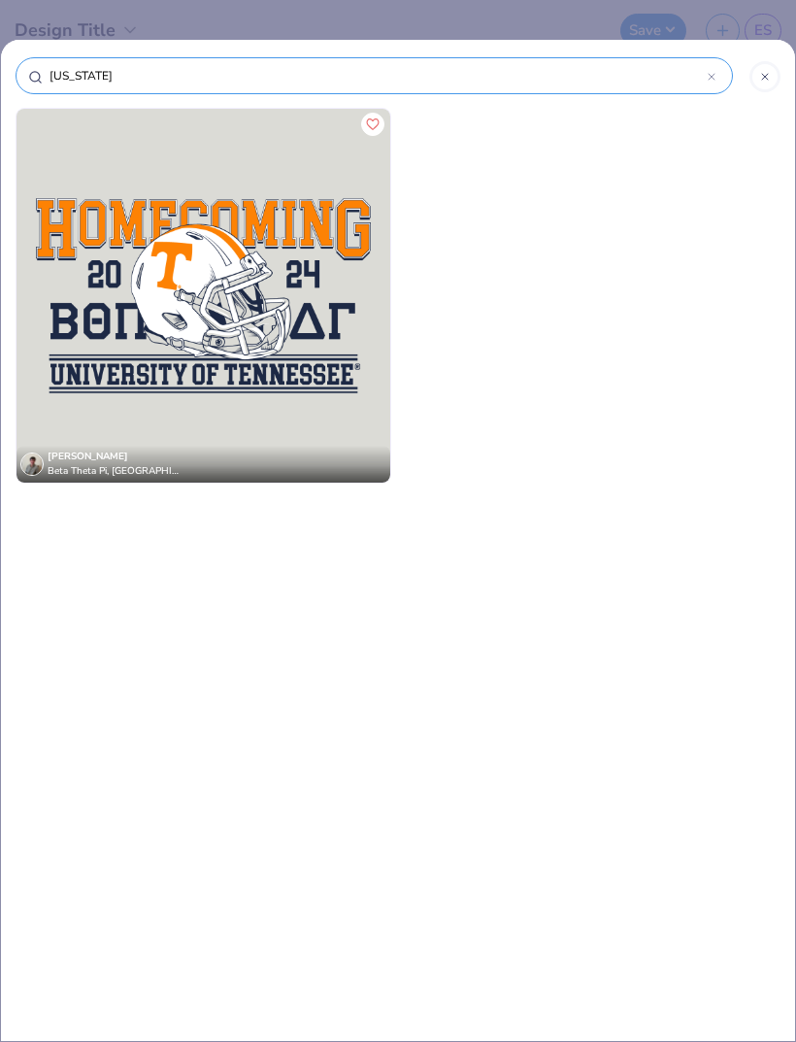
type input "[US_STATE] -"
click at [715, 84] on div at bounding box center [712, 75] width 8 height 17
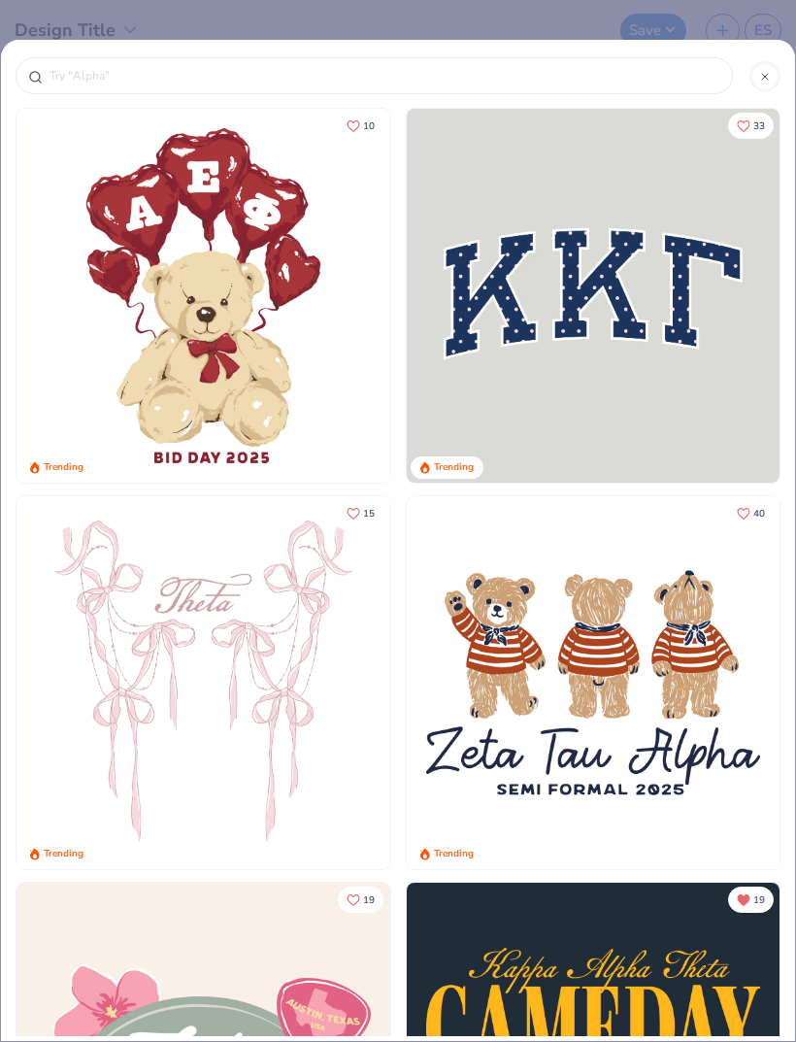
click at [764, 63] on div at bounding box center [765, 76] width 31 height 31
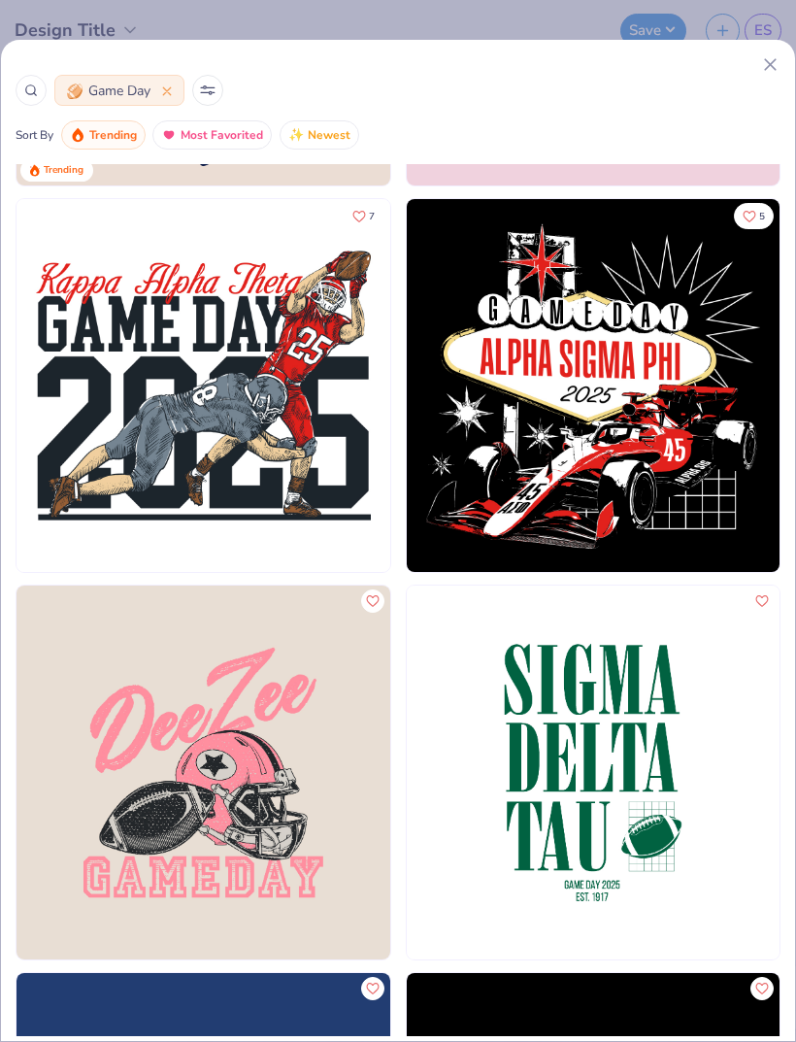
scroll to position [1898, 0]
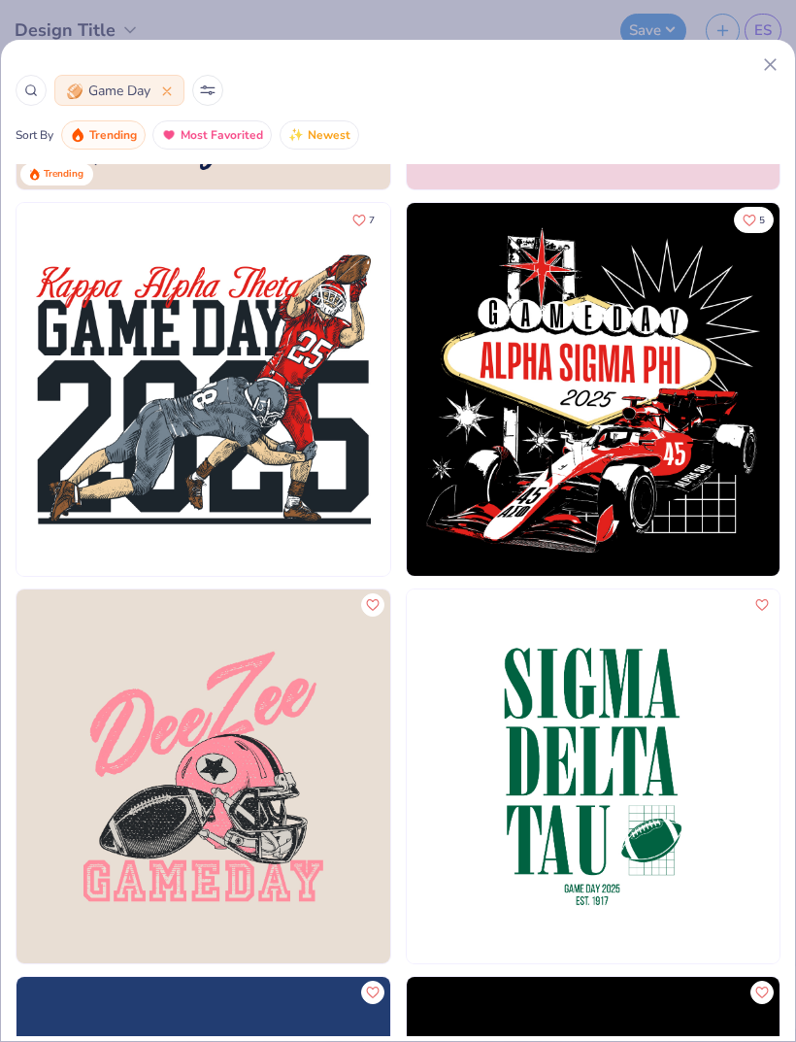
click at [252, 418] on img at bounding box center [204, 390] width 374 height 374
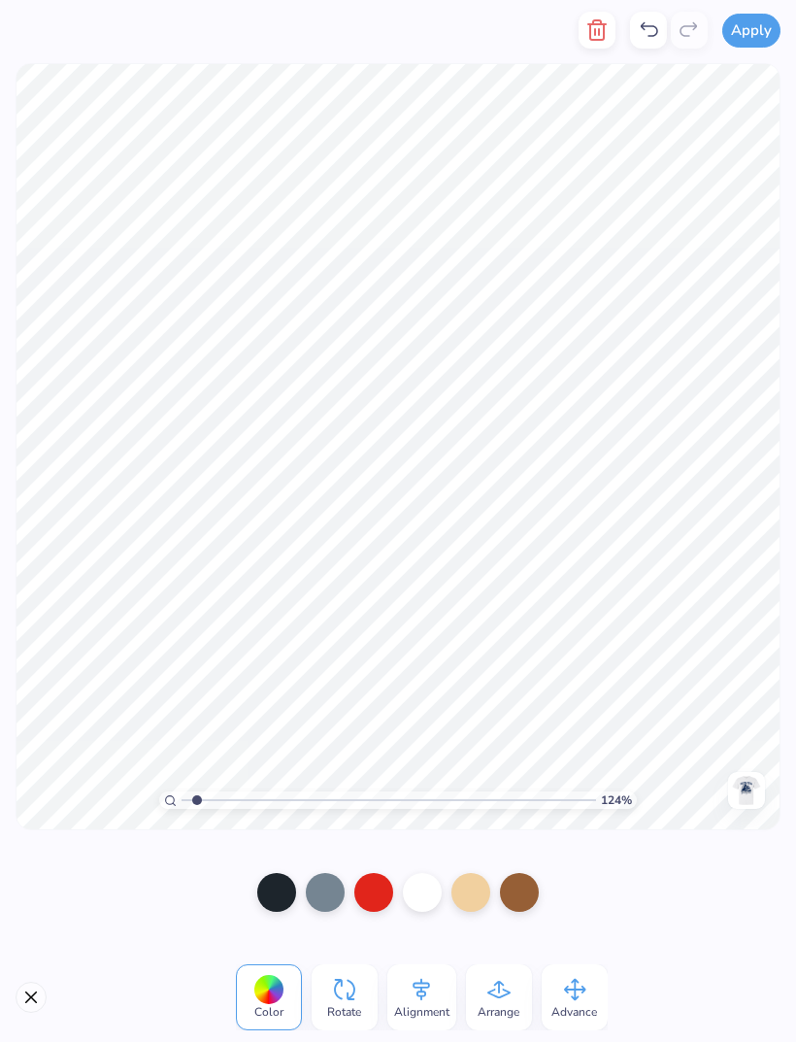
click at [370, 899] on div at bounding box center [373, 892] width 39 height 39
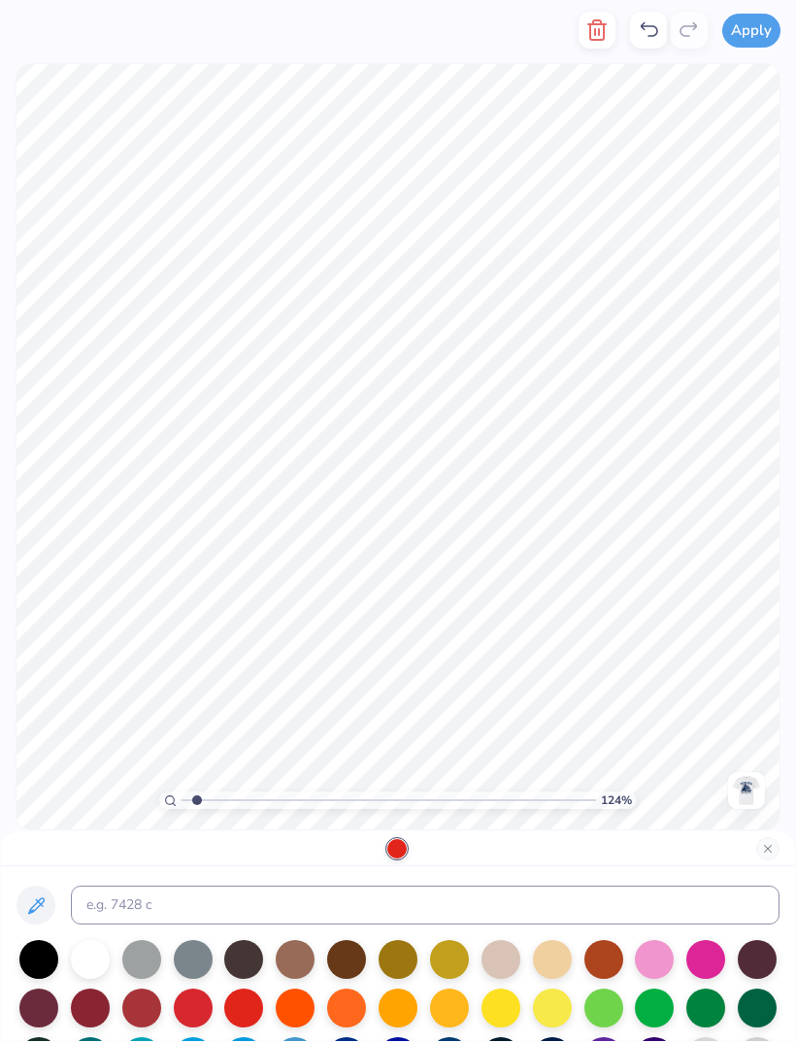
click at [395, 1013] on div at bounding box center [398, 1008] width 39 height 39
click at [766, 853] on button "Close" at bounding box center [768, 848] width 23 height 23
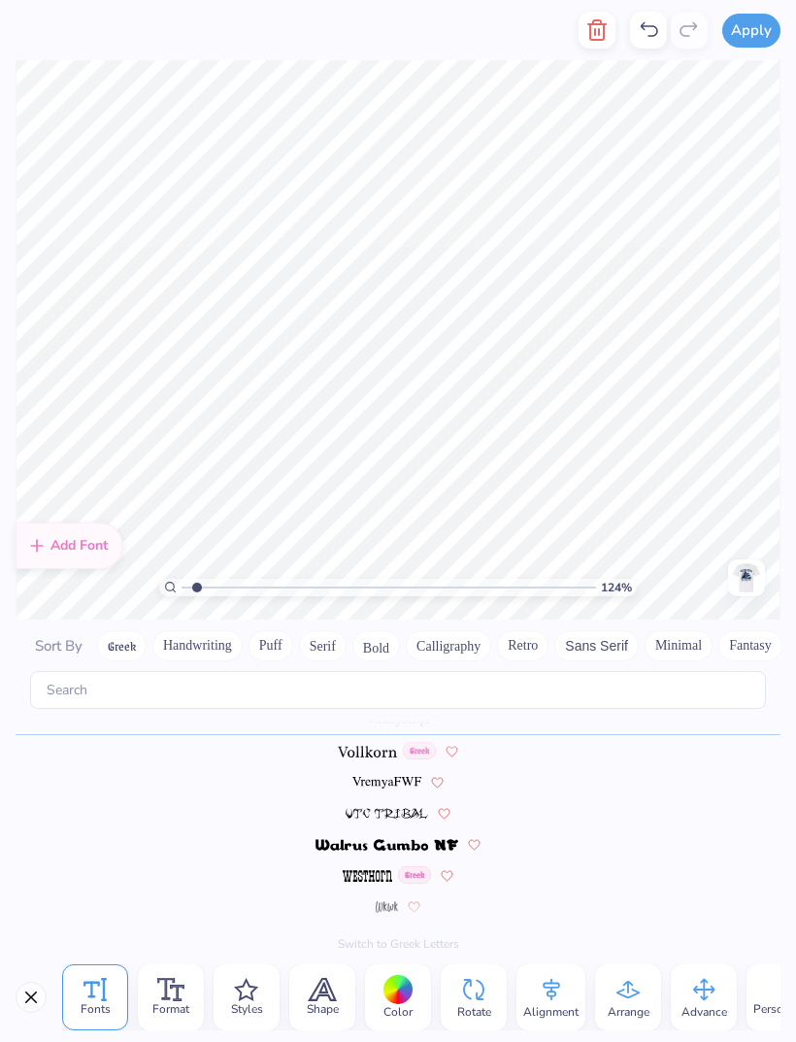
scroll to position [2, 0]
type textarea "Sigma Kappa"
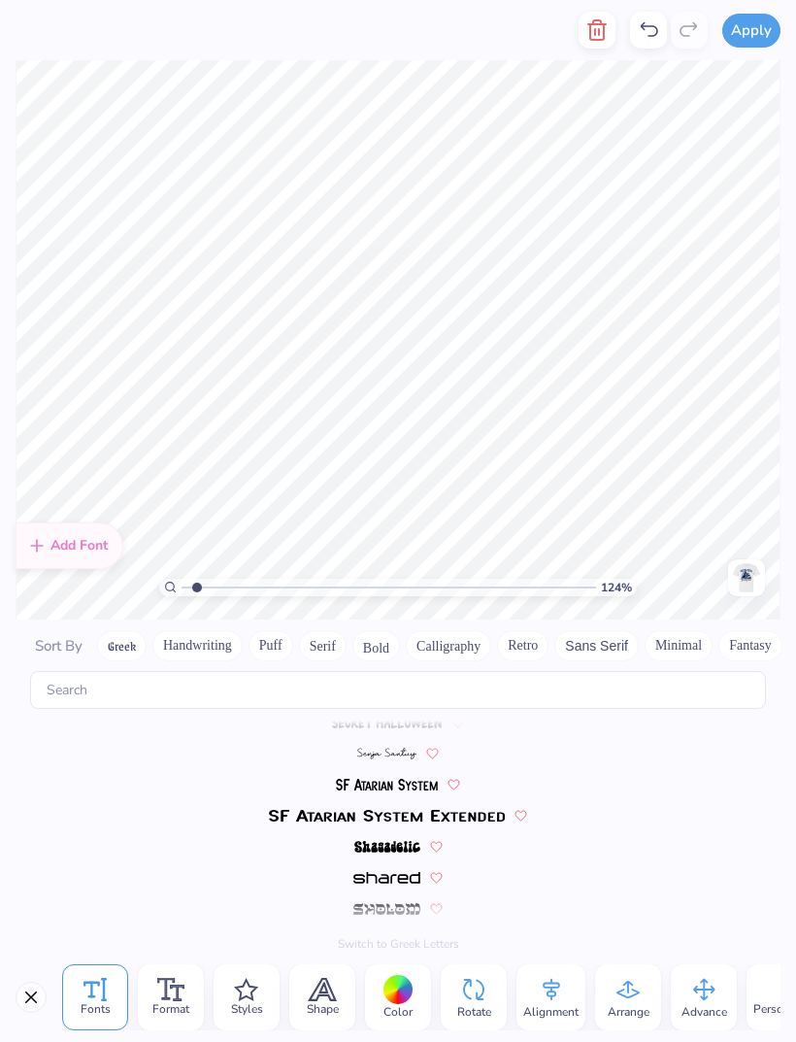
scroll to position [9432, 0]
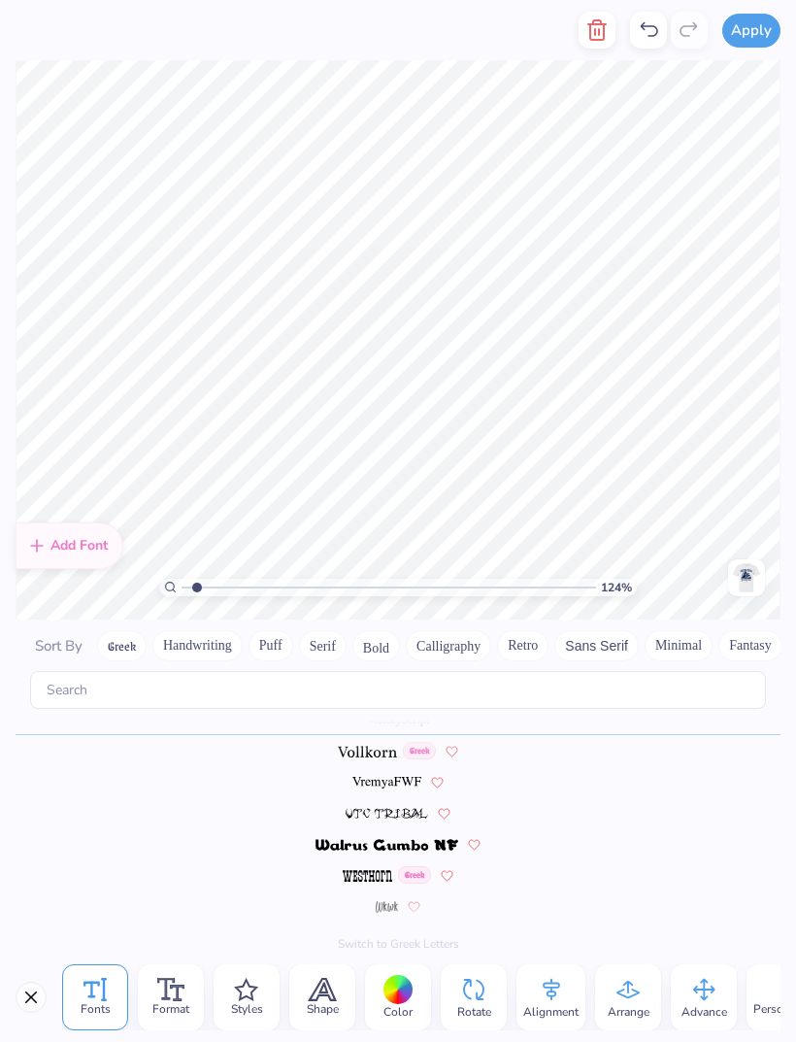
click at [650, 32] on icon at bounding box center [648, 29] width 23 height 23
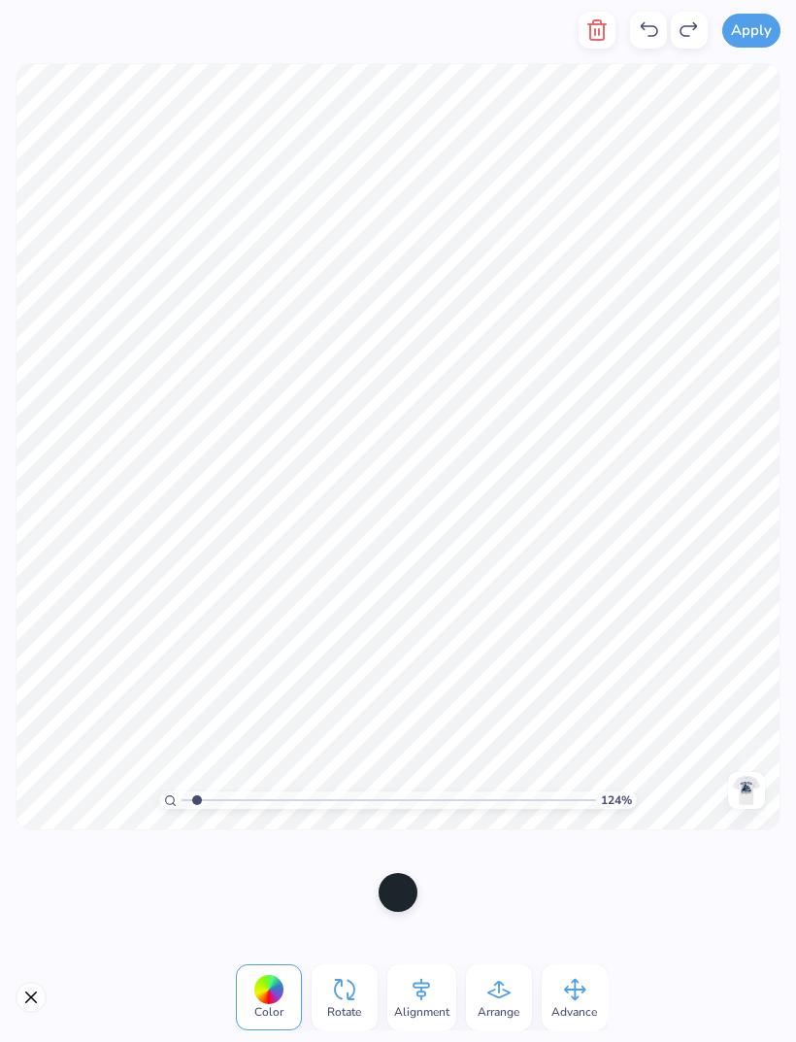
click at [595, 30] on icon "button" at bounding box center [597, 29] width 23 height 23
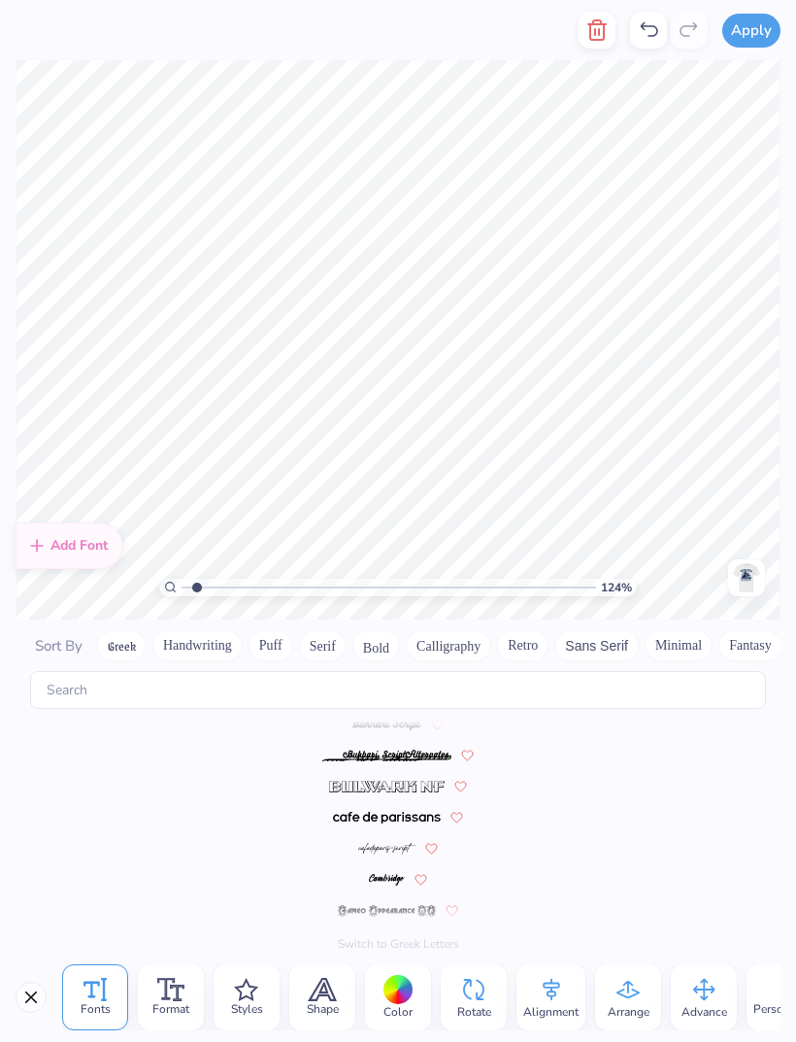
scroll to position [2346, 0]
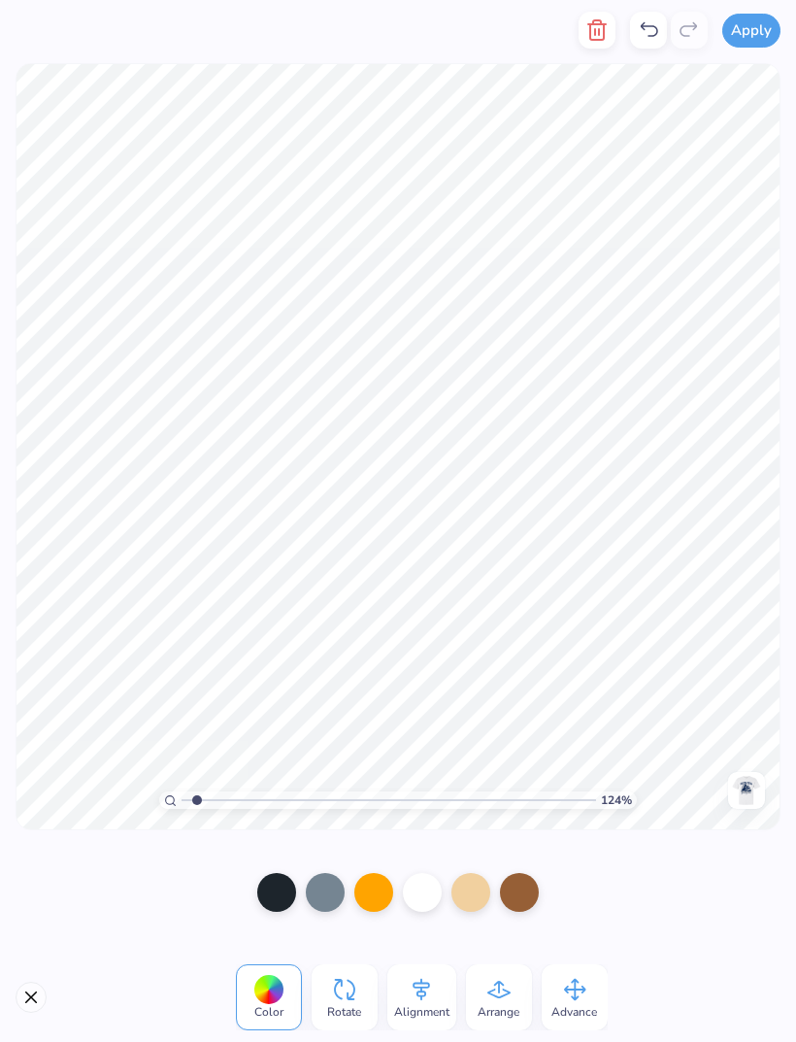
click at [607, 36] on icon "button" at bounding box center [597, 29] width 23 height 23
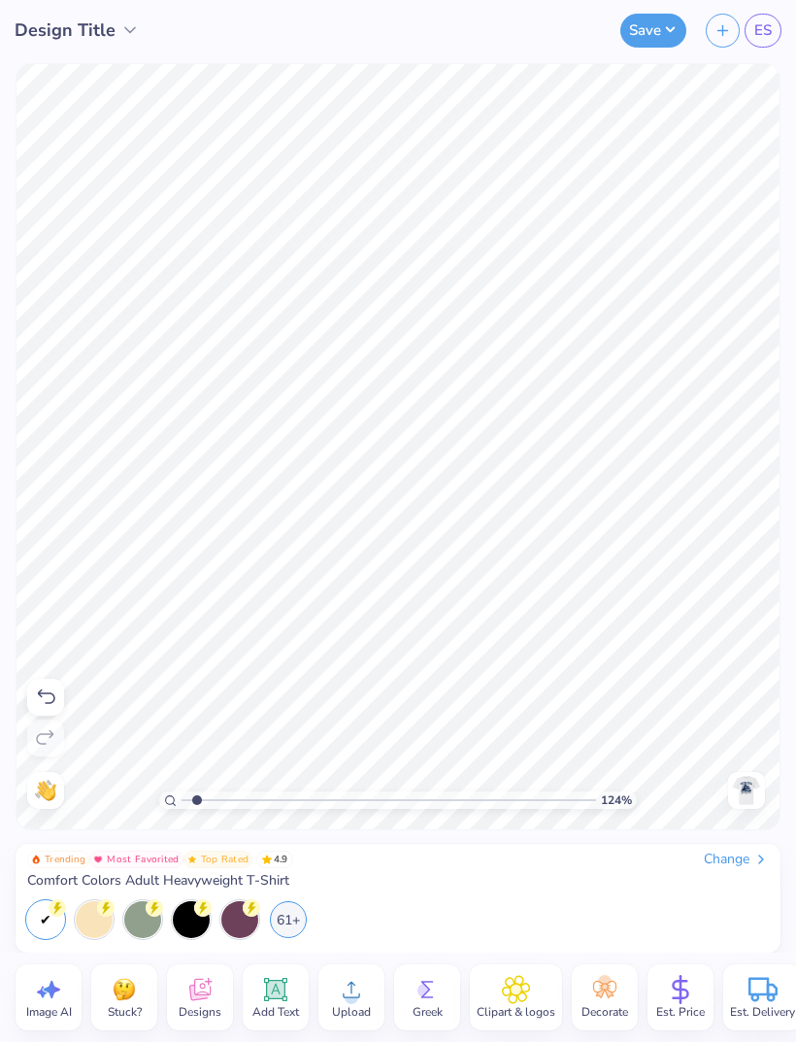
click at [219, 1009] on span "Designs" at bounding box center [200, 1012] width 43 height 16
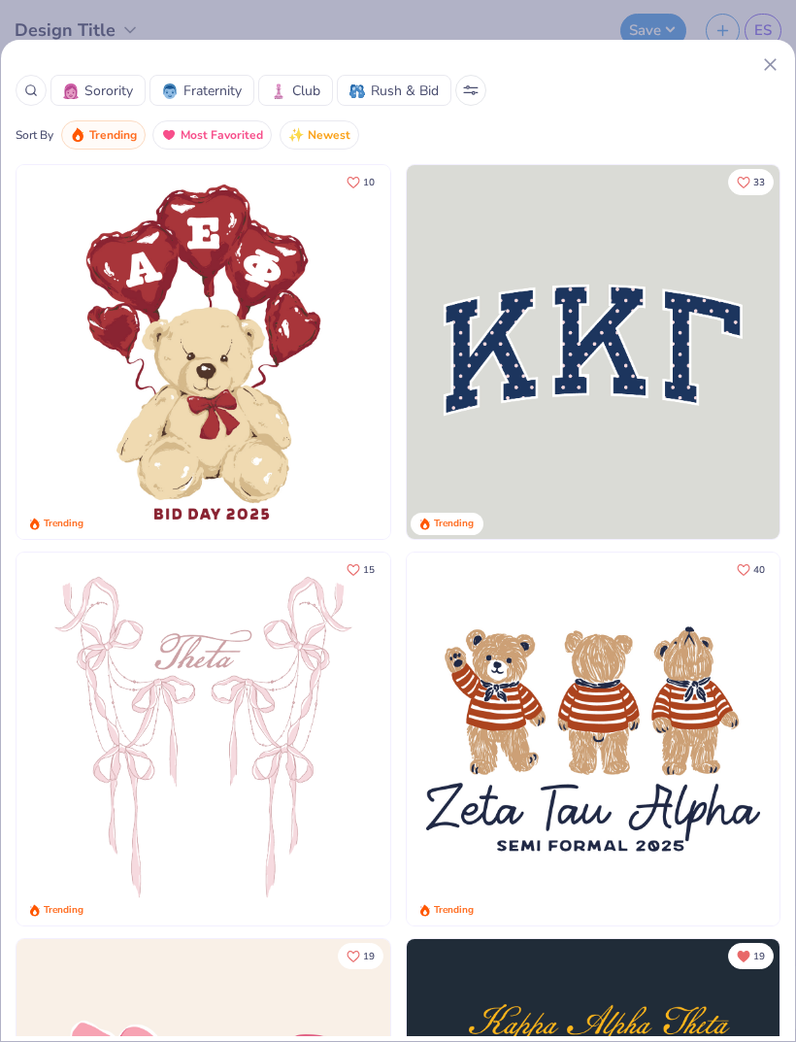
click at [32, 96] on icon at bounding box center [31, 91] width 14 height 14
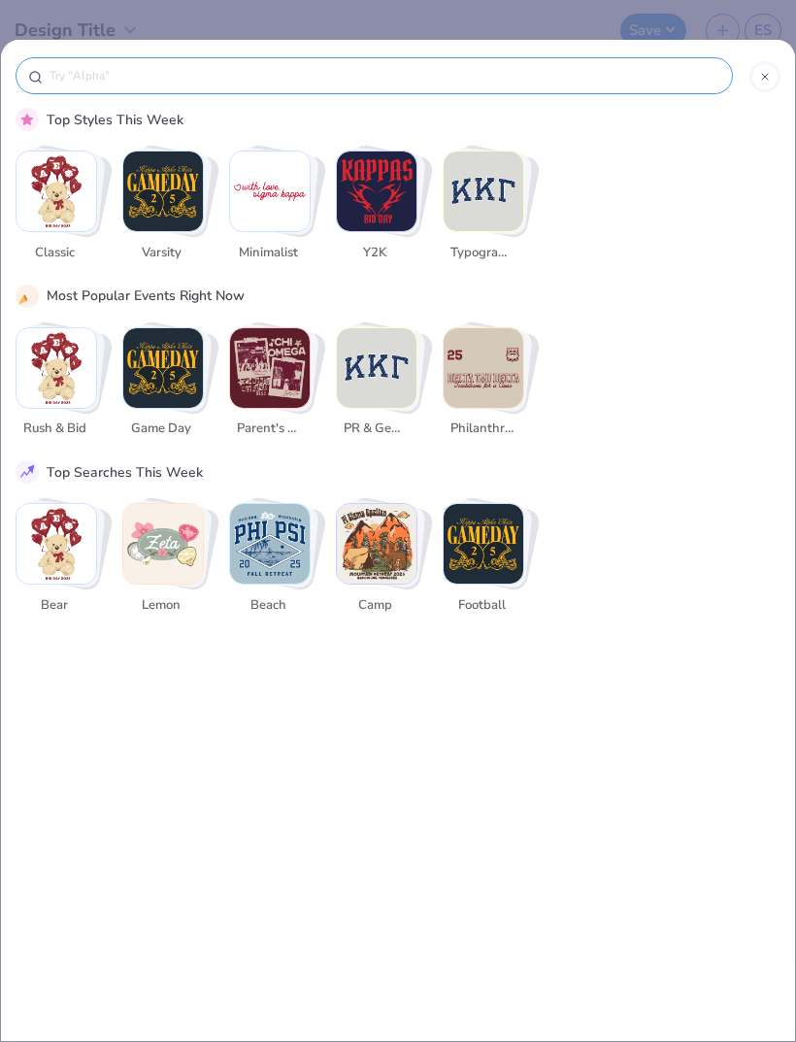
scroll to position [0, 0]
click at [171, 396] on img "Stack Card Button Game Day" at bounding box center [163, 368] width 80 height 80
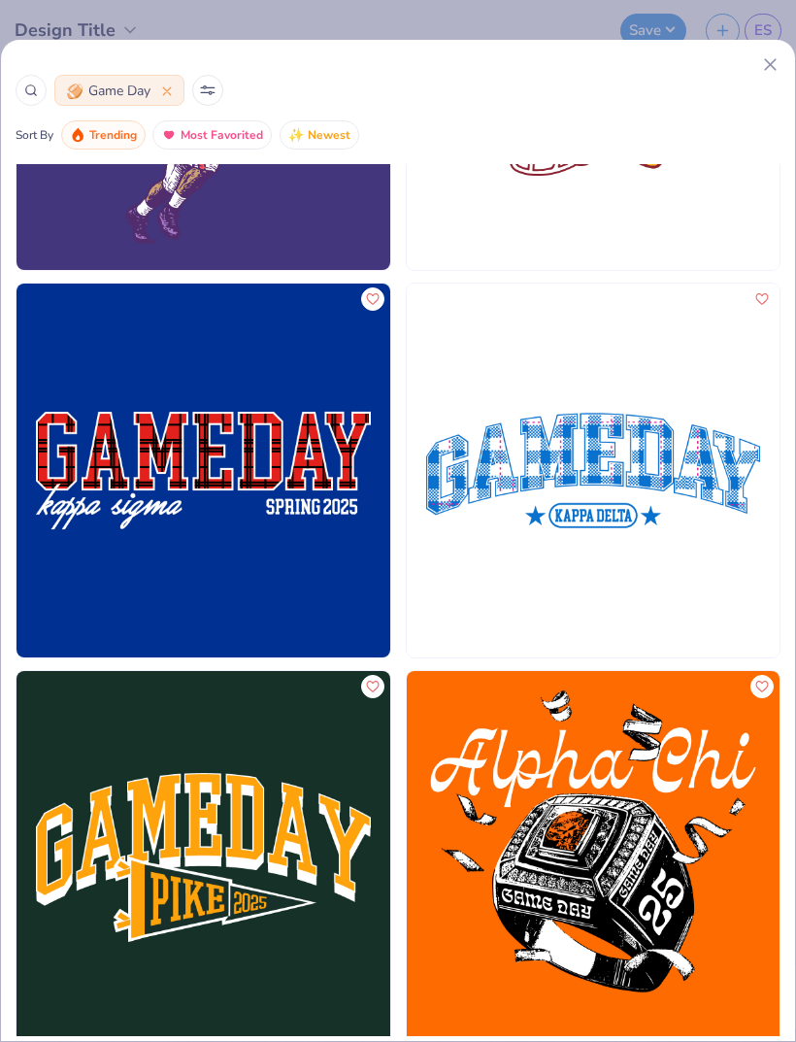
scroll to position [3748, 0]
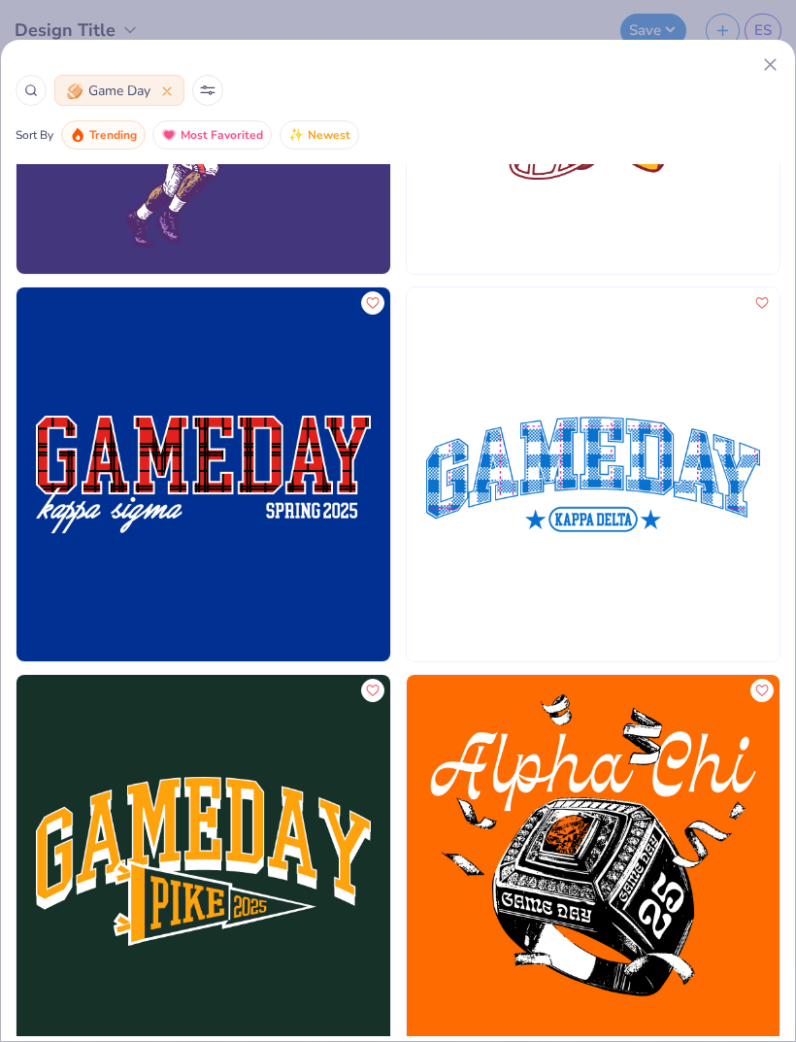
click at [681, 480] on img at bounding box center [594, 474] width 374 height 374
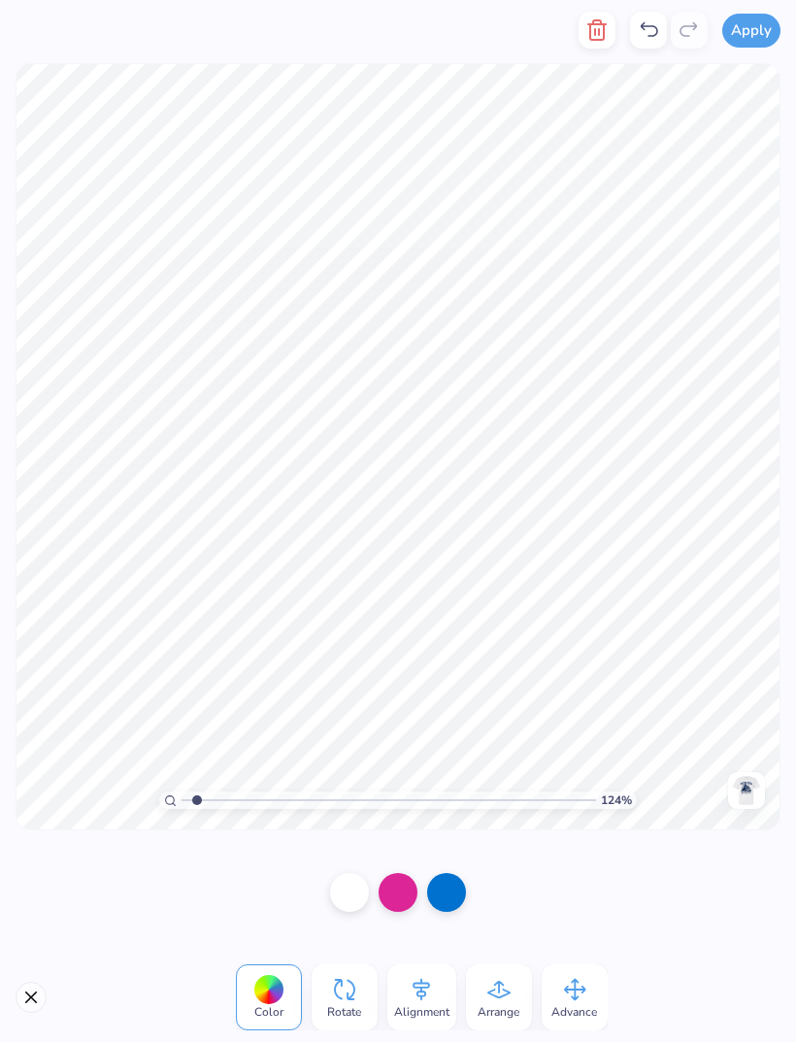
click at [446, 890] on div at bounding box center [446, 892] width 39 height 39
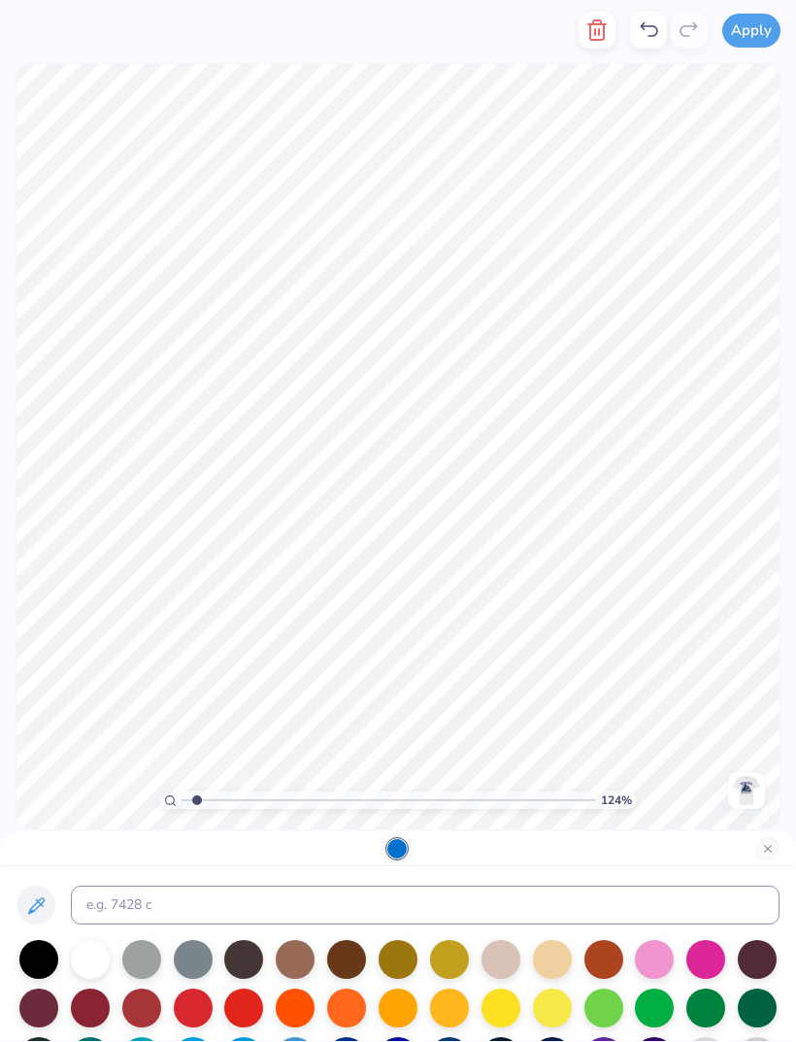
click at [405, 1001] on div at bounding box center [398, 1008] width 39 height 39
click at [776, 845] on button "Close" at bounding box center [768, 848] width 23 height 23
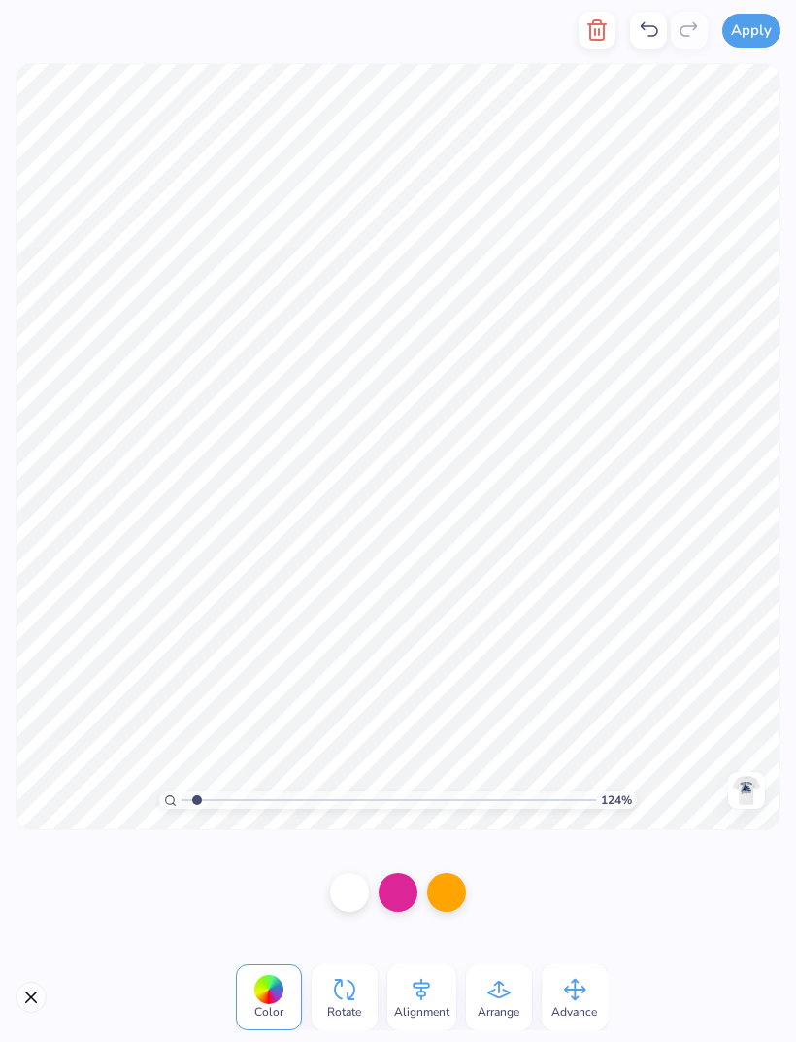
click at [405, 892] on div at bounding box center [398, 892] width 39 height 39
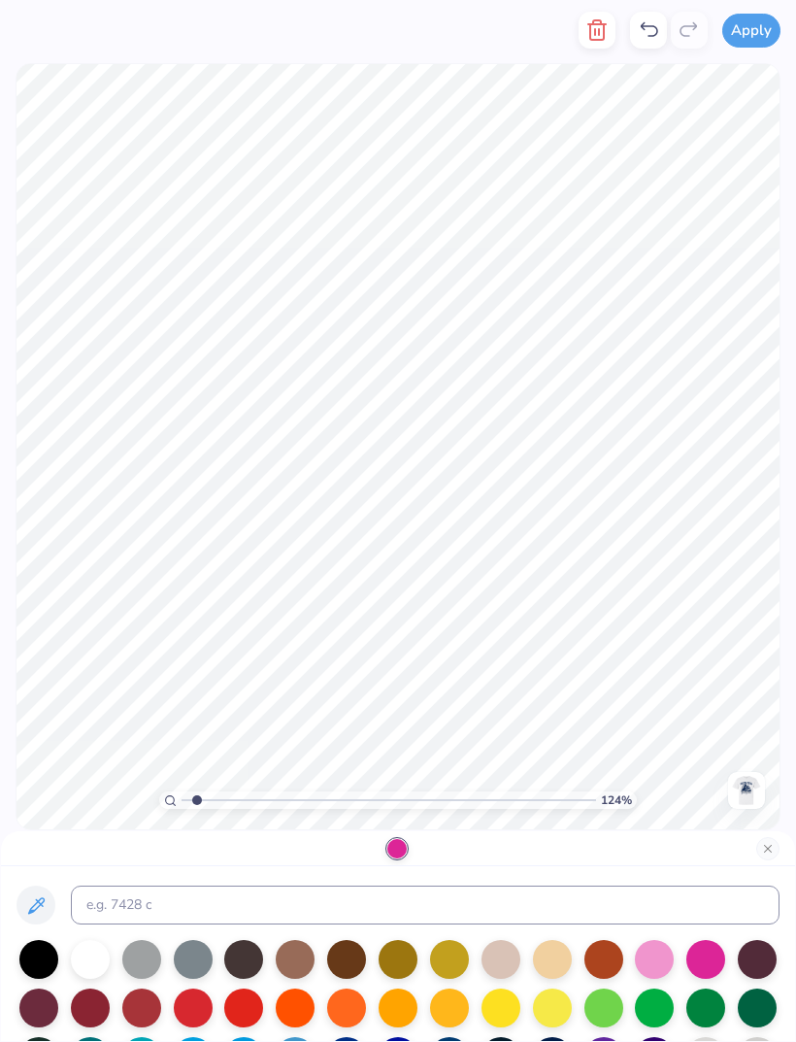
click at [360, 1010] on div at bounding box center [346, 1008] width 39 height 39
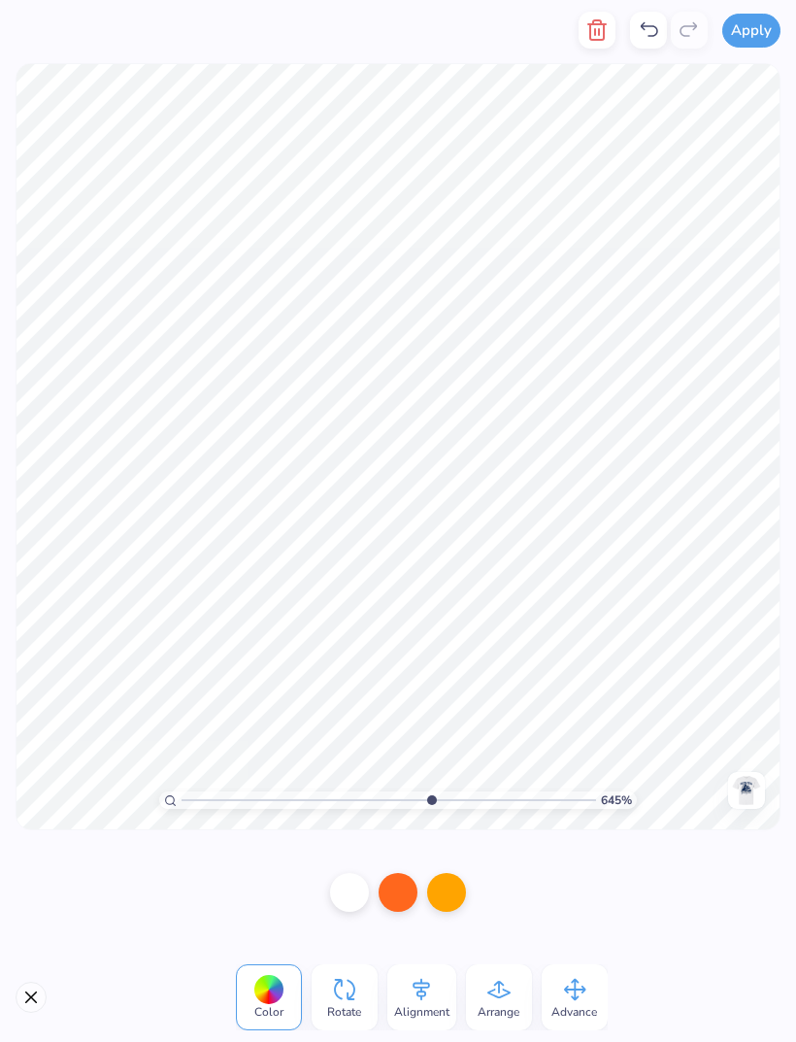
click at [405, 893] on div at bounding box center [398, 892] width 39 height 39
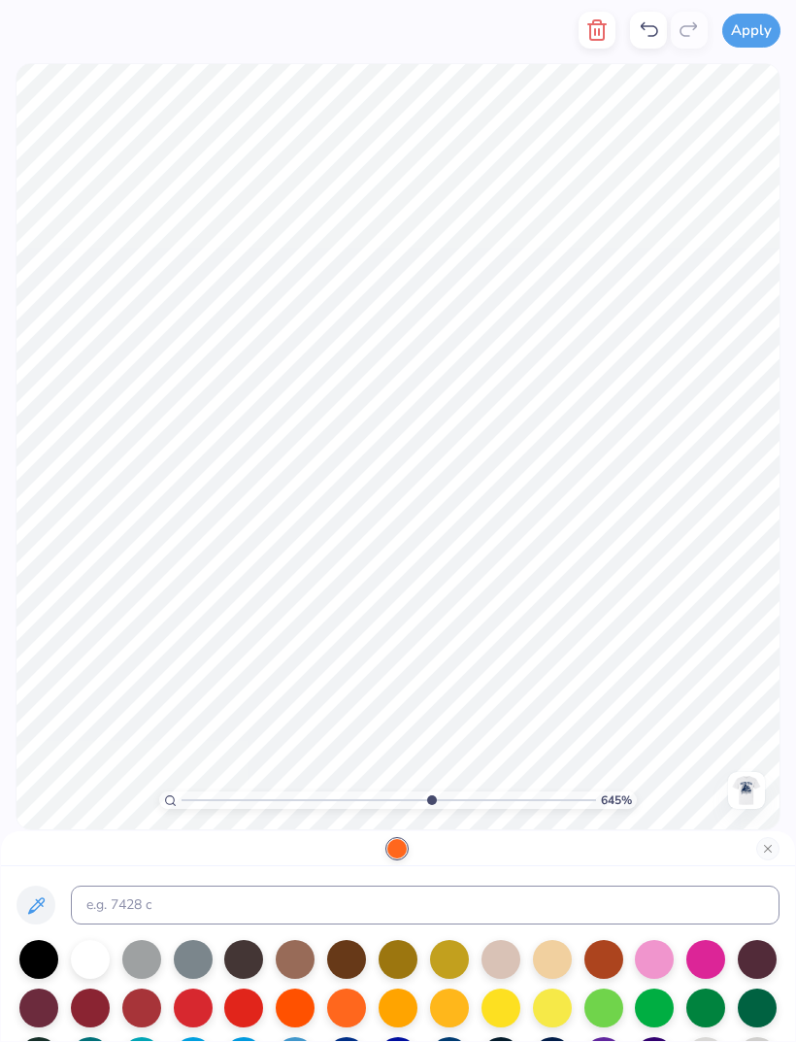
click at [144, 963] on div at bounding box center [141, 959] width 39 height 39
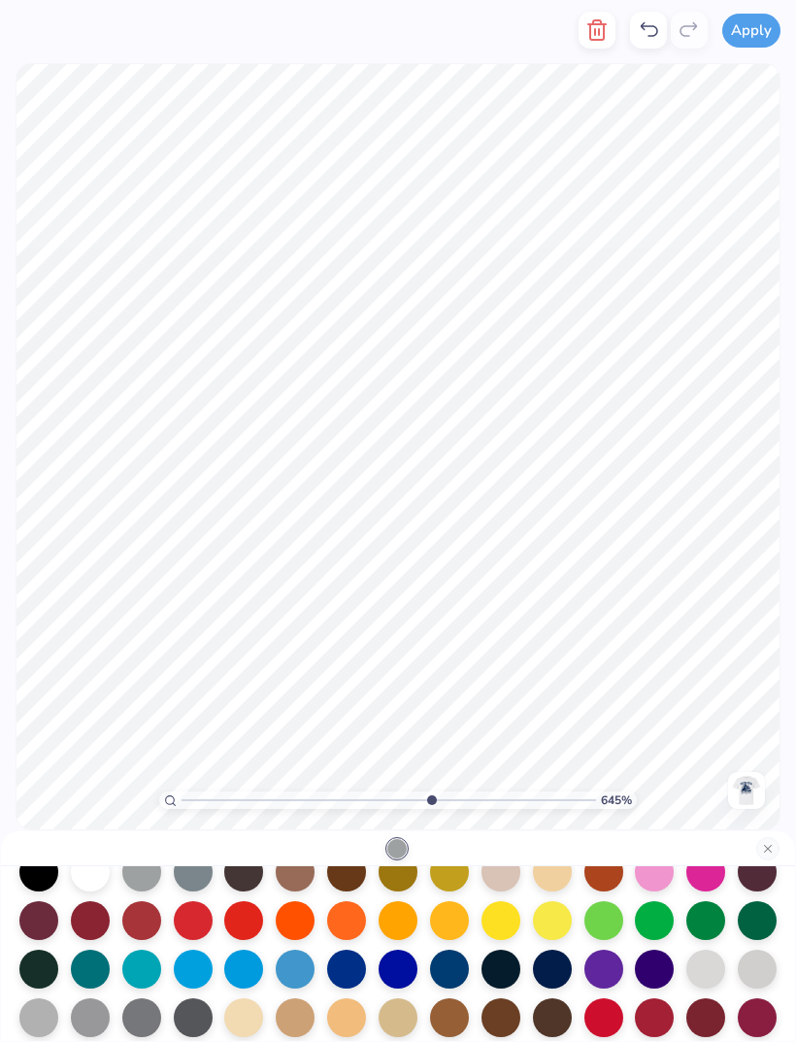
scroll to position [85, 0]
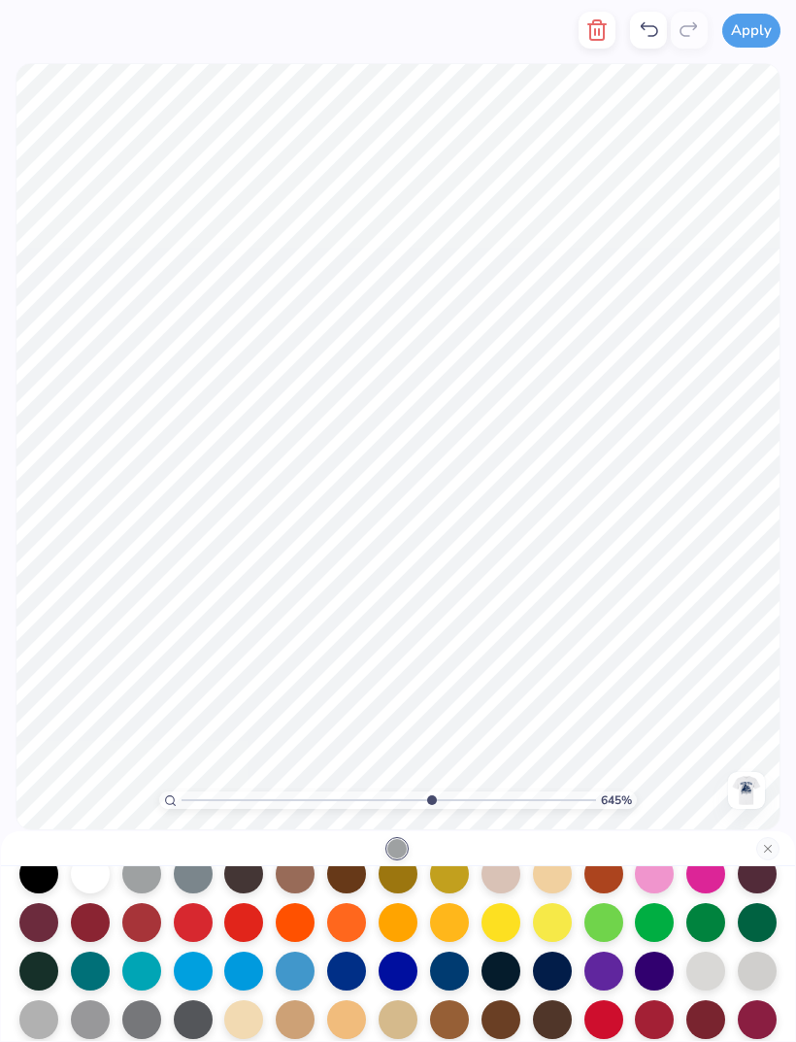
click at [751, 977] on div at bounding box center [757, 971] width 39 height 39
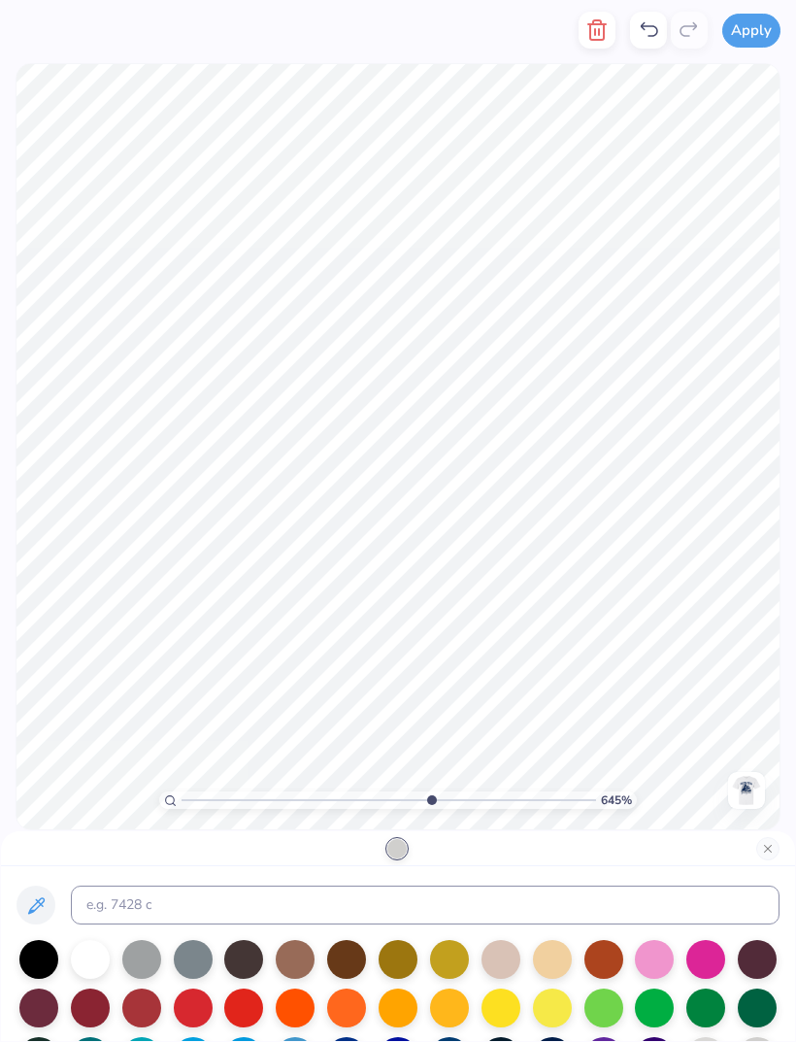
scroll to position [0, 0]
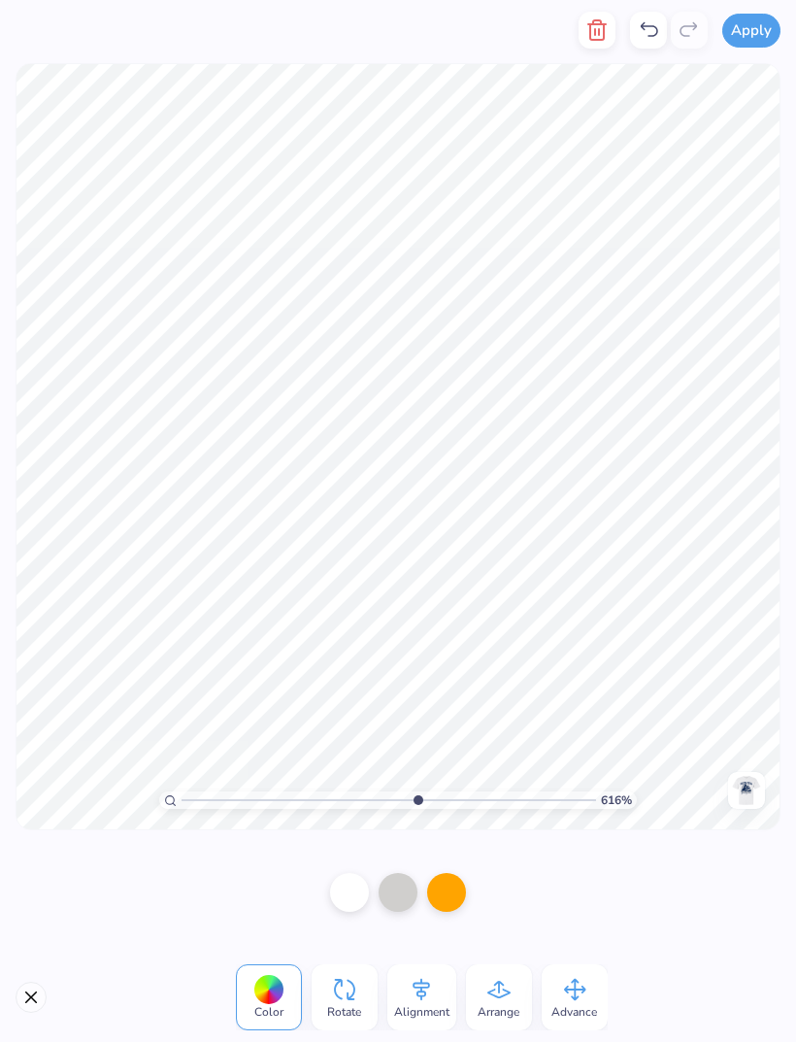
click at [656, 42] on div at bounding box center [648, 30] width 37 height 37
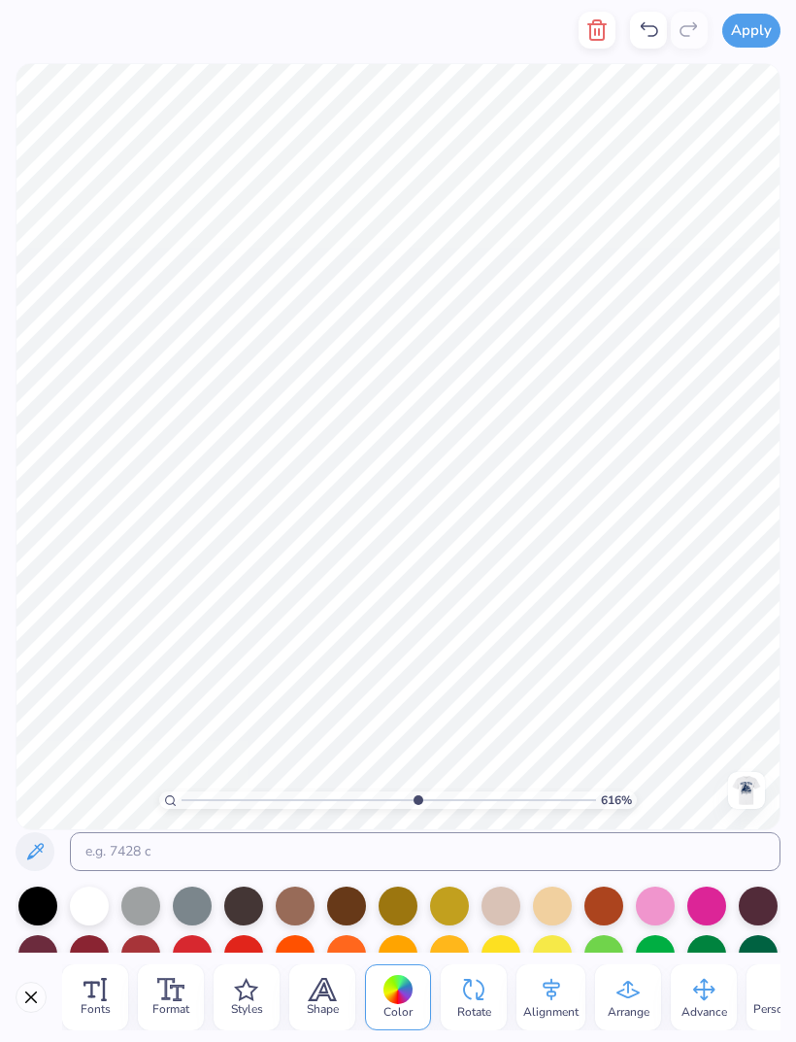
scroll to position [1, 6]
type input "6.15990753381943"
type textarea "SIGMA KAPPA"
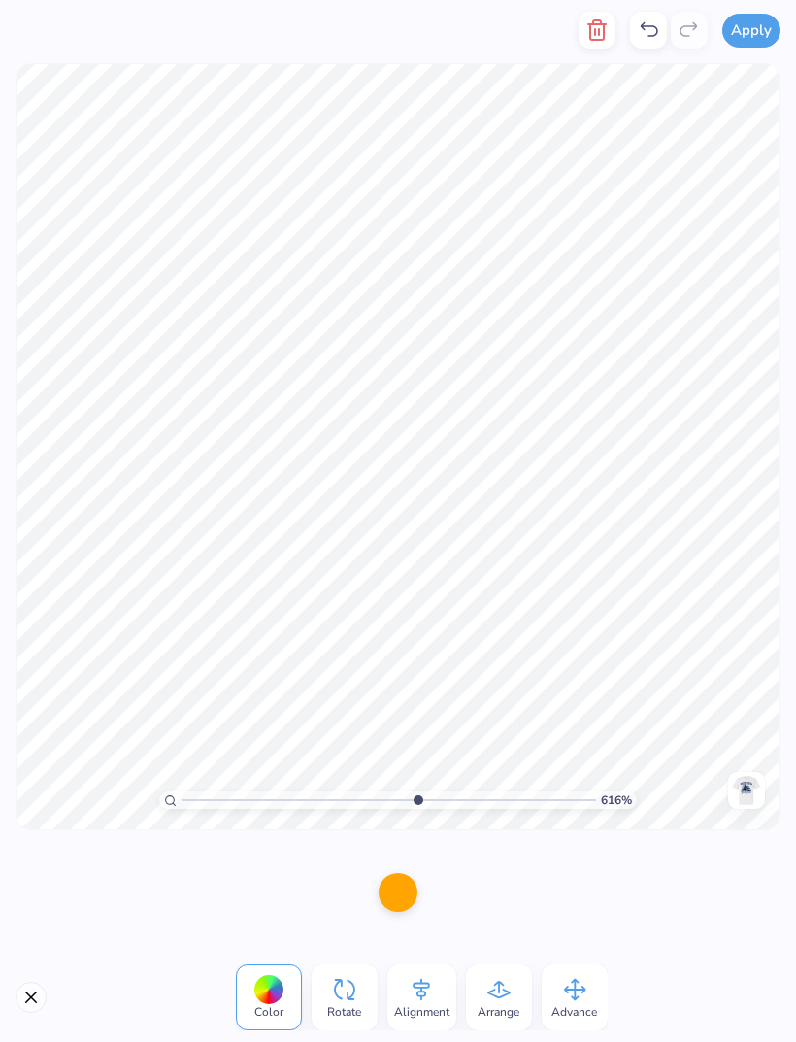
click at [648, 29] on icon at bounding box center [648, 29] width 23 height 23
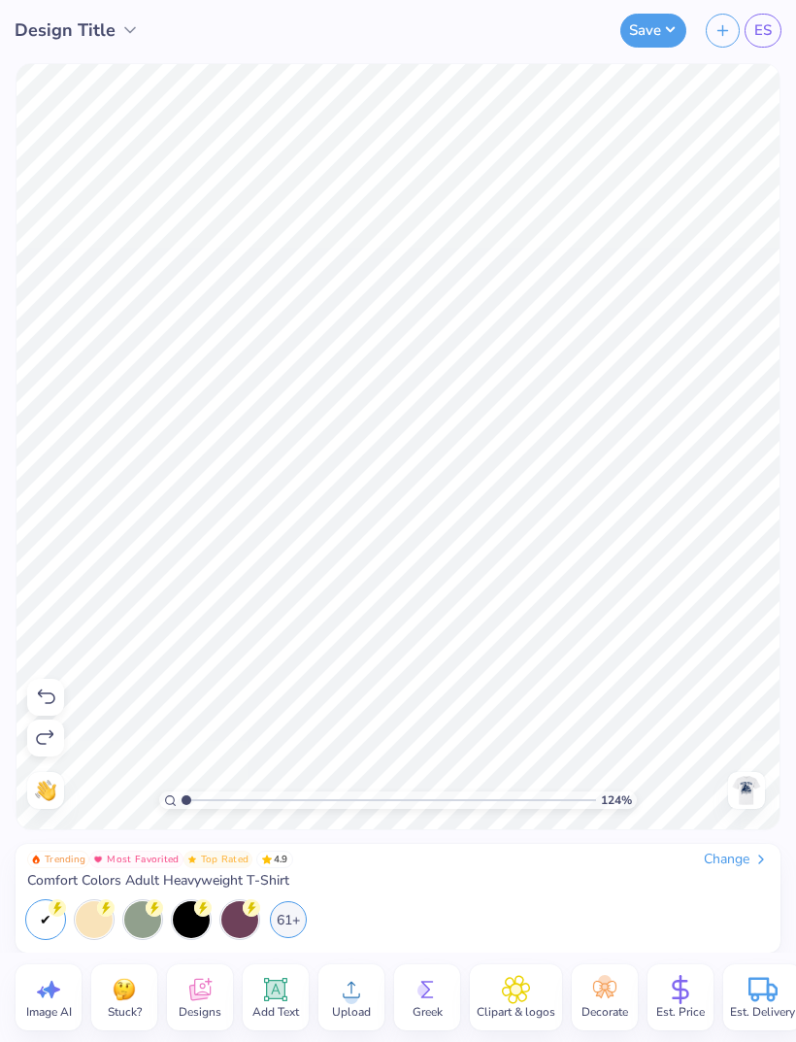
type input "1"
